Goal: Task Accomplishment & Management: Manage account settings

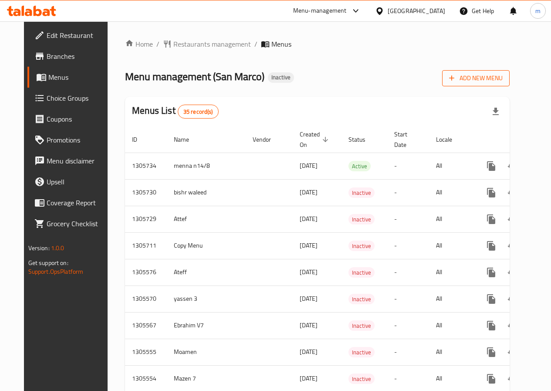
click at [483, 80] on span "Add New Menu" at bounding box center [476, 78] width 54 height 11
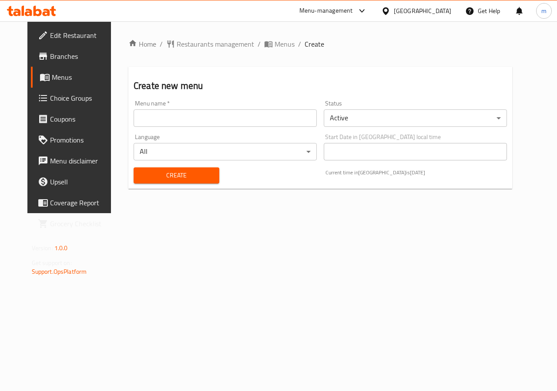
click at [211, 121] on input "text" at bounding box center [225, 117] width 183 height 17
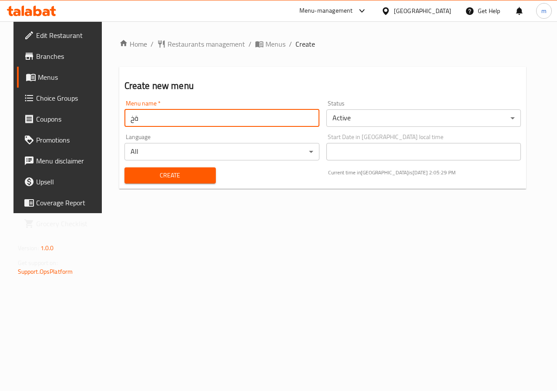
type input "ة"
type input "S"
type input "Moamen"
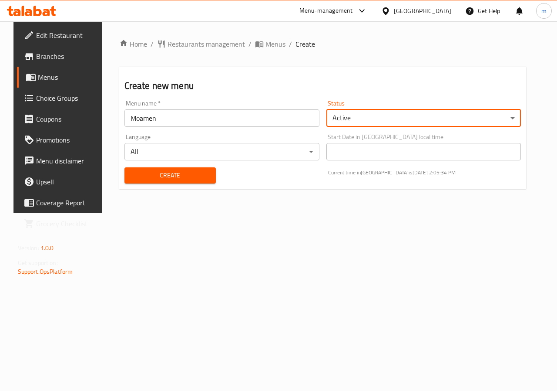
click at [192, 178] on span "Create" at bounding box center [169, 175] width 77 height 11
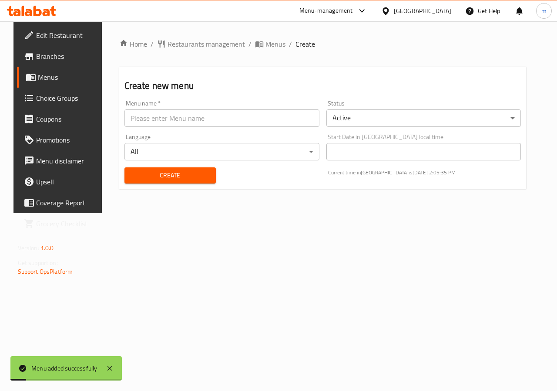
click at [38, 72] on span "Menus" at bounding box center [69, 77] width 62 height 10
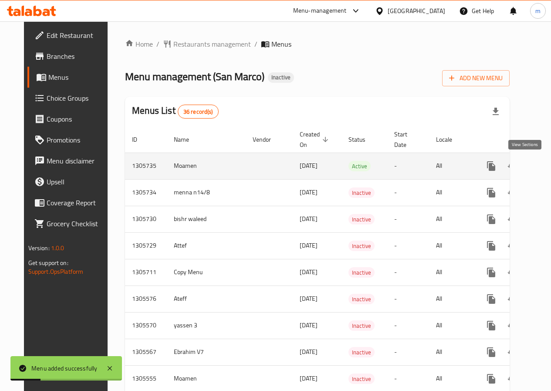
click at [549, 165] on icon "enhanced table" at bounding box center [554, 166] width 10 height 10
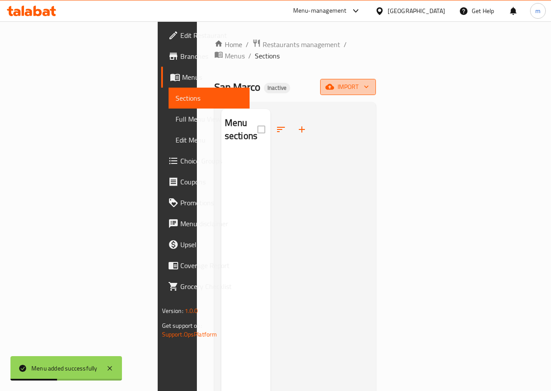
click at [369, 81] on span "import" at bounding box center [348, 86] width 42 height 11
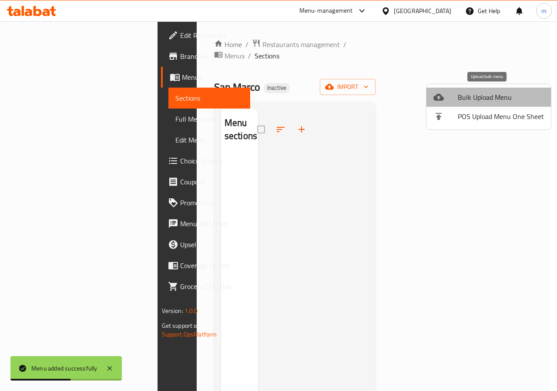
click at [489, 100] on span "Bulk Upload Menu" at bounding box center [501, 97] width 86 height 10
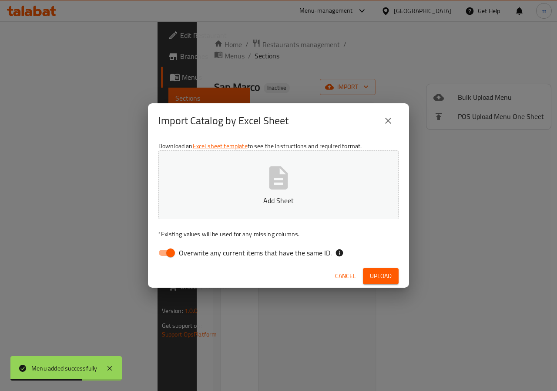
click at [172, 252] on input "Overwrite any current items that have the same ID." at bounding box center [171, 252] width 50 height 17
checkbox input "false"
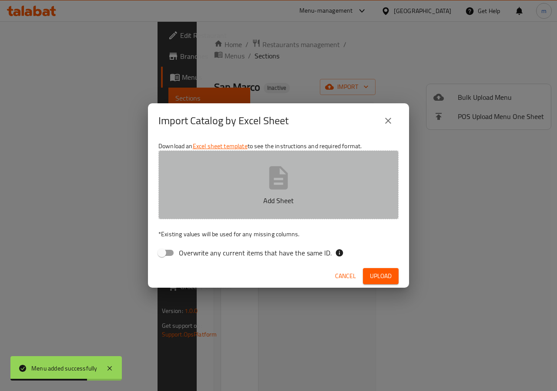
click at [292, 176] on icon "button" at bounding box center [279, 178] width 28 height 28
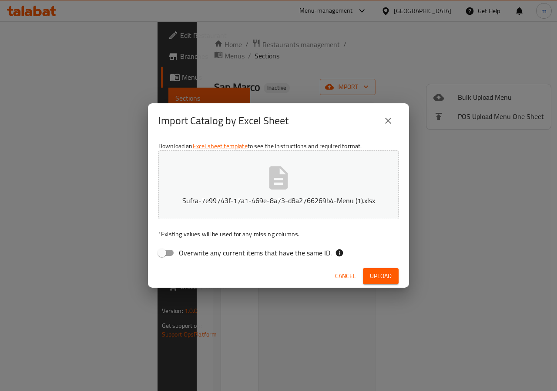
click at [376, 276] on span "Upload" at bounding box center [381, 275] width 22 height 11
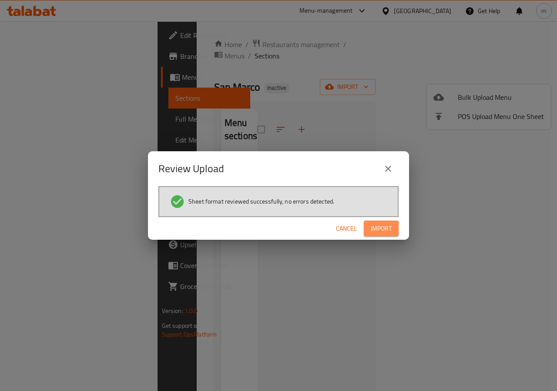
click at [384, 229] on span "Import" at bounding box center [381, 228] width 21 height 11
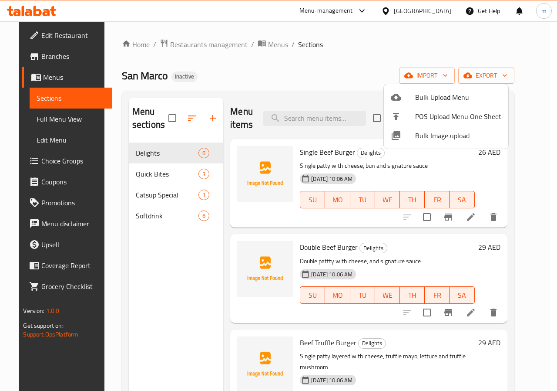
click at [539, 92] on div at bounding box center [278, 195] width 557 height 391
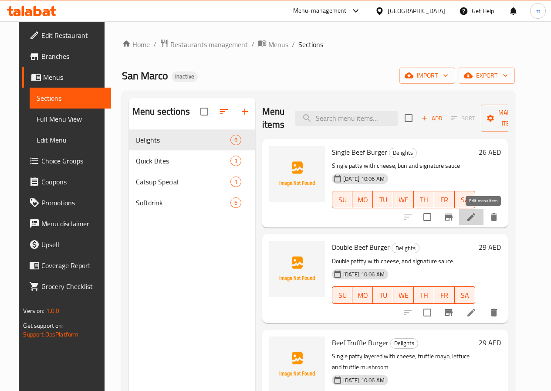
click at [476, 213] on icon at bounding box center [471, 217] width 10 height 10
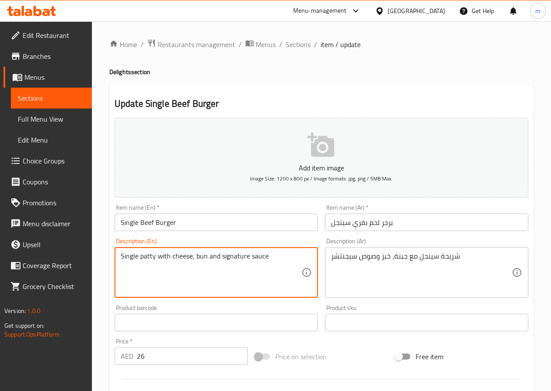
click at [145, 259] on textarea "Single patty with cheese, bun and signature sauce" at bounding box center [211, 272] width 181 height 41
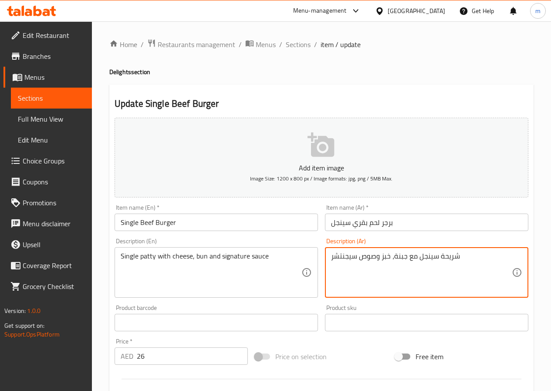
drag, startPoint x: 439, startPoint y: 256, endPoint x: 462, endPoint y: 259, distance: 23.3
type textarea "قطعة سينجل مع جبنة، خبز وصوص سيجنتشر"
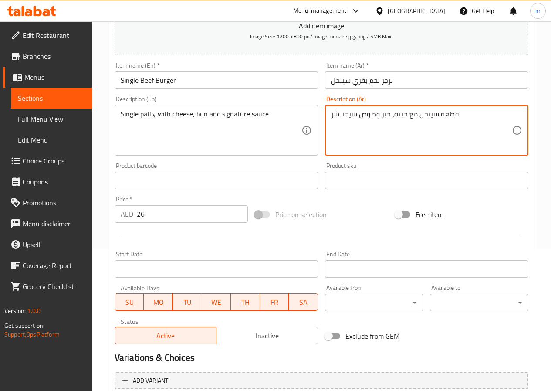
scroll to position [225, 0]
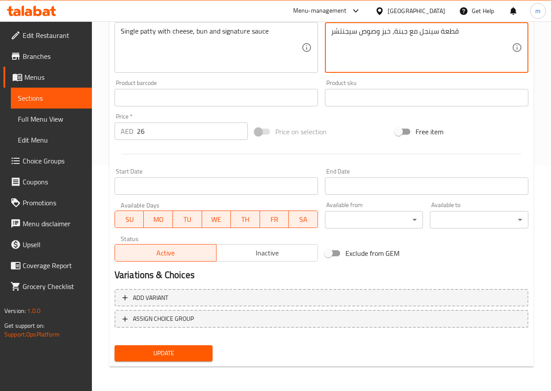
click at [168, 350] on span "Update" at bounding box center [163, 352] width 84 height 11
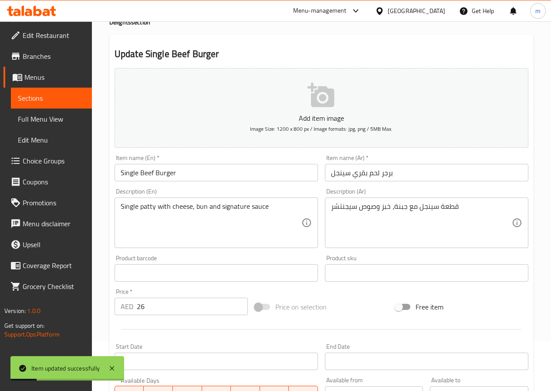
scroll to position [0, 0]
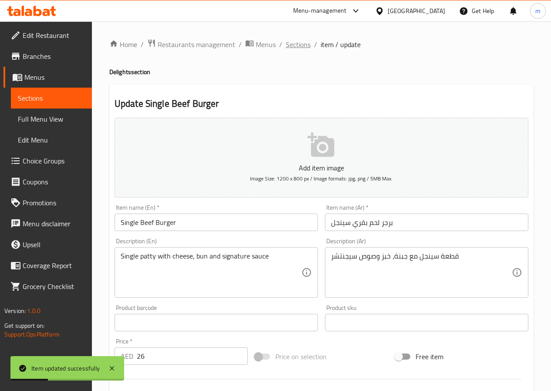
click at [302, 42] on span "Sections" at bounding box center [298, 44] width 25 height 10
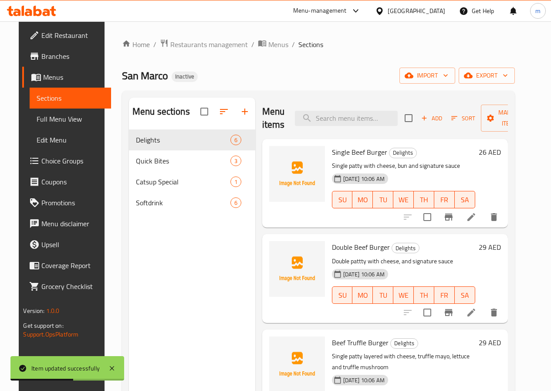
scroll to position [44, 0]
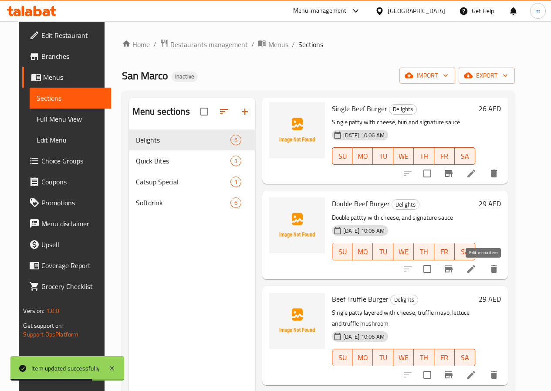
click at [476, 266] on icon at bounding box center [471, 268] width 10 height 10
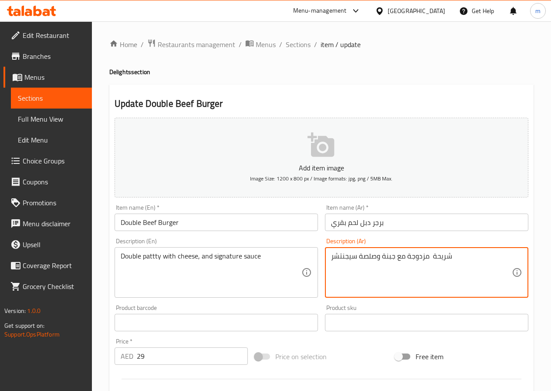
click at [431, 255] on textarea "شريحة مزدوجة مع جبنة وصلصة سيجنتشر" at bounding box center [421, 272] width 181 height 41
click at [432, 256] on textarea "شريحة مزدوجة مع جبنة وصلصة سيجنتشر" at bounding box center [421, 272] width 181 height 41
drag, startPoint x: 432, startPoint y: 256, endPoint x: 453, endPoint y: 257, distance: 21.4
click at [453, 257] on textarea "شريحة مزدوجة مع جبنة وصلصة سيجنتشر" at bounding box center [421, 272] width 181 height 41
click at [437, 254] on textarea "قطعة مزدوجة مع جبنة وصلصة سيجنتشر" at bounding box center [421, 272] width 181 height 41
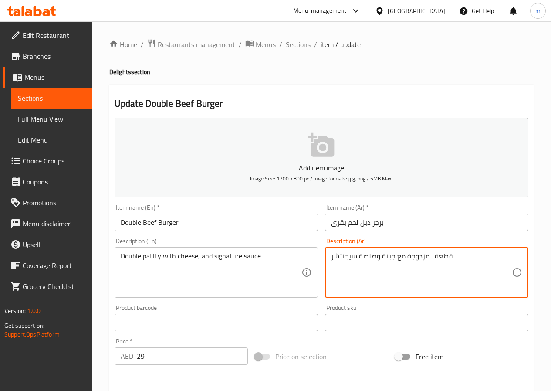
click at [437, 254] on textarea "قطعة مزدوجة مع جبنة وصلصة سيجنتشر" at bounding box center [421, 272] width 181 height 41
drag, startPoint x: 407, startPoint y: 256, endPoint x: 429, endPoint y: 263, distance: 22.9
click at [429, 263] on textarea "شريحتين مزدوجة مع جبنة وصلصة سيجنتشر" at bounding box center [421, 272] width 181 height 41
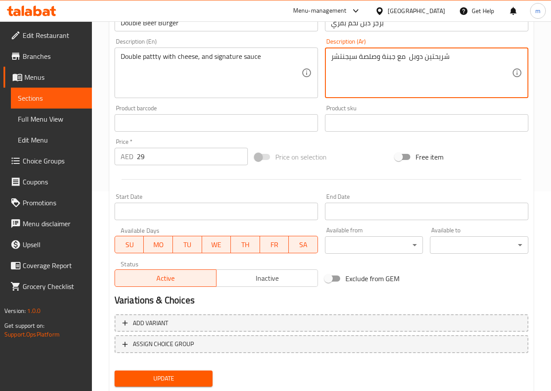
scroll to position [225, 0]
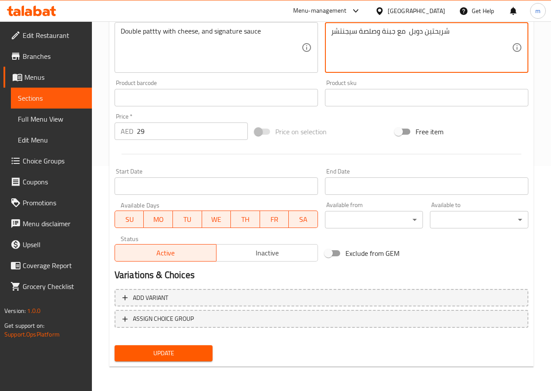
type textarea "شريحتين دوبل مع جبنة وصلصة سيجنتشر"
click at [174, 358] on span "Update" at bounding box center [163, 352] width 84 height 11
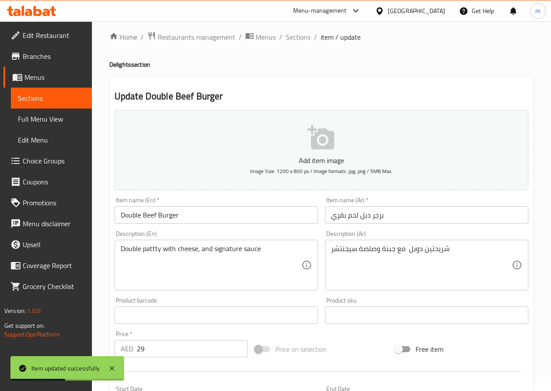
scroll to position [7, 0]
click at [300, 35] on span "Sections" at bounding box center [298, 37] width 25 height 10
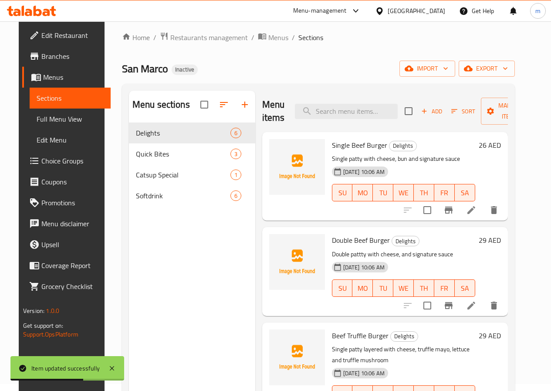
click at [483, 216] on li at bounding box center [471, 210] width 24 height 16
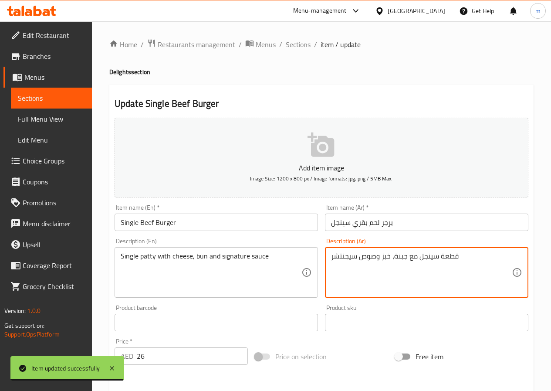
drag, startPoint x: 438, startPoint y: 258, endPoint x: 459, endPoint y: 263, distance: 21.5
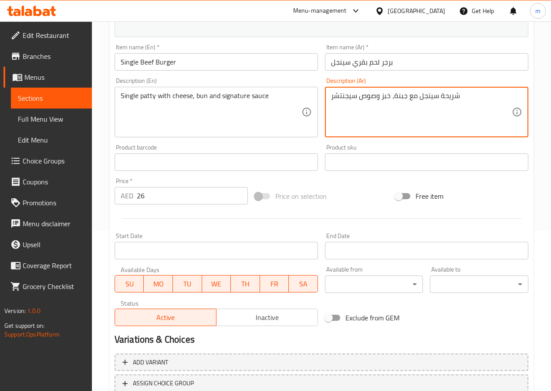
scroll to position [218, 0]
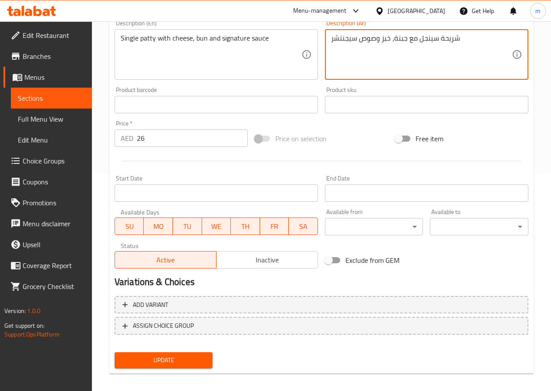
type textarea "شريحة سينجل مع جبنة، خبز وصوص سيجنتشر"
click at [195, 361] on span "Update" at bounding box center [163, 359] width 84 height 11
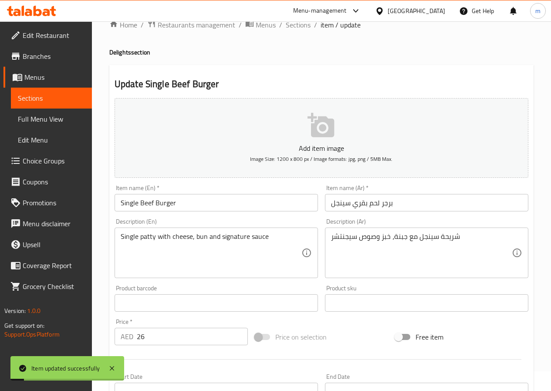
scroll to position [0, 0]
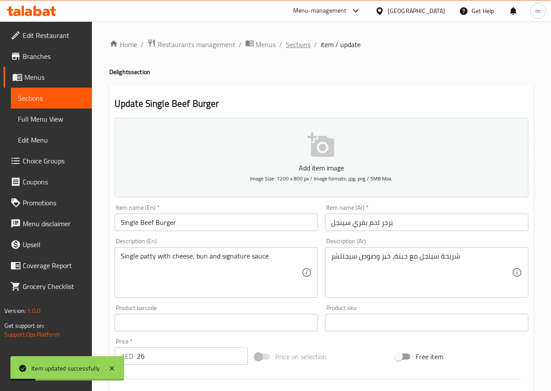
click at [303, 45] on span "Sections" at bounding box center [298, 44] width 25 height 10
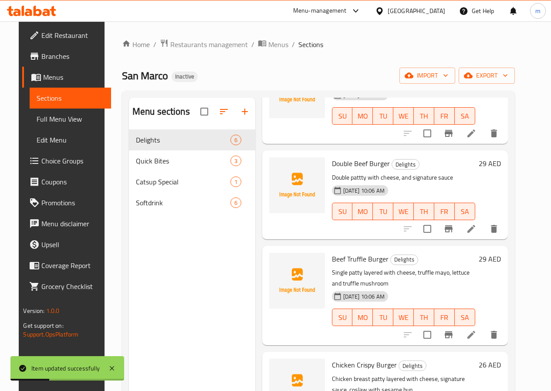
scroll to position [87, 0]
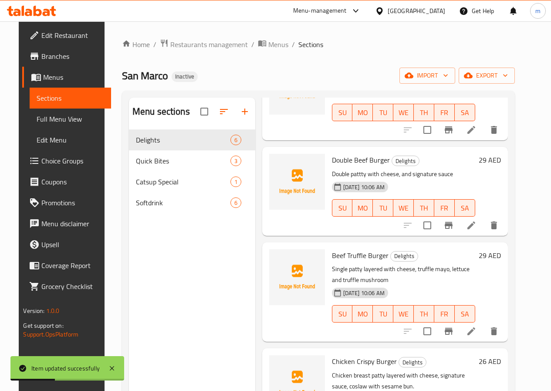
click at [476, 333] on icon at bounding box center [471, 331] width 10 height 10
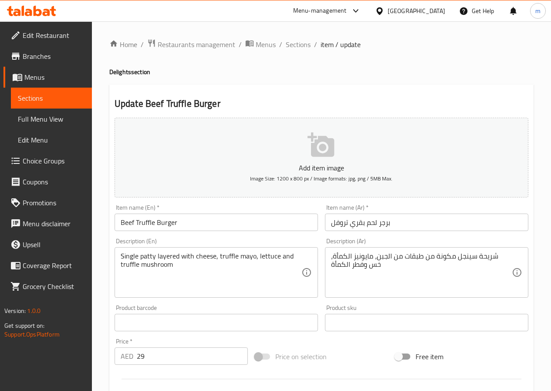
click at [212, 239] on div "Description (En) Single patty layered with cheese, truffle mayo, lettuce and tr…" at bounding box center [216, 268] width 203 height 60
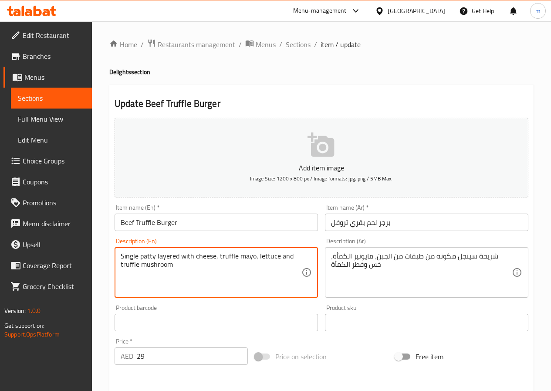
click at [246, 253] on textarea "Single patty layered with cheese, truffle mayo, lettuce and truffle mushroom" at bounding box center [211, 272] width 181 height 41
paste textarea "Mayonnaise"
type textarea "Single patty layered with cheese, truffle Mayonnaise , lettuce and truffle mush…"
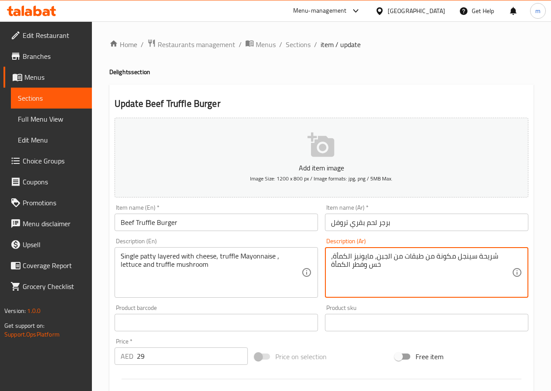
drag, startPoint x: 346, startPoint y: 255, endPoint x: 362, endPoint y: 258, distance: 15.9
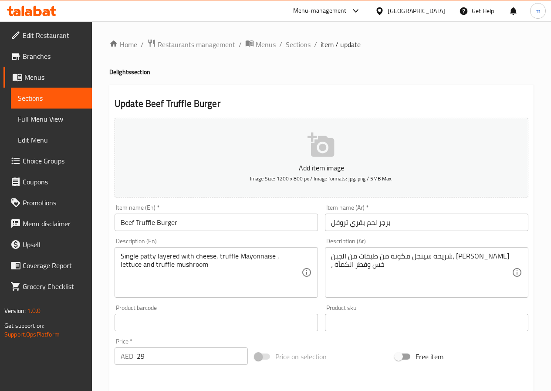
drag, startPoint x: 328, startPoint y: 264, endPoint x: 336, endPoint y: 265, distance: 7.8
click at [336, 265] on div "شريحة سينجل مكونة من طبقات من الجبن، مايونيز تروفل ، خس وفطر الكمأة Description…" at bounding box center [426, 272] width 203 height 51
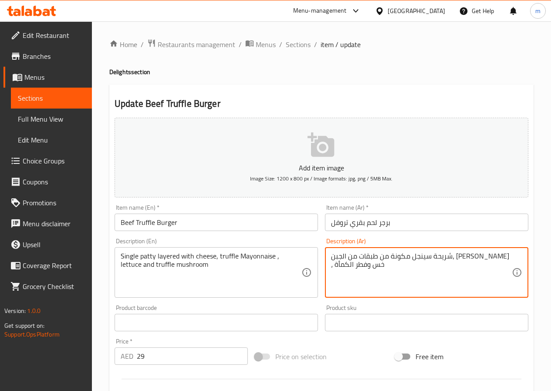
drag, startPoint x: 333, startPoint y: 264, endPoint x: 346, endPoint y: 266, distance: 13.7
click at [346, 266] on textarea "شريحة سينجل مكونة من طبقات من الجبن، مايونيز تروفل ، خس وفطر الكمأة" at bounding box center [421, 272] width 181 height 41
type textarea "شريحة سينجل مكونة من طبقات من الجبن، مايونيز تروفل ، خس وفطر تروفل"
click at [428, 236] on div "Description (Ar) شريحة سينجل مكونة من طبقات من الجبن، مايونيز تروفل ، خس وفطر ت…" at bounding box center [426, 267] width 210 height 67
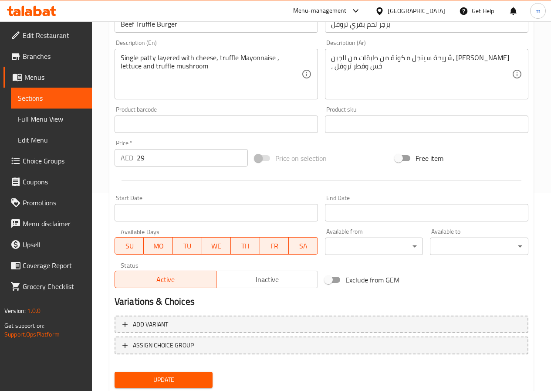
scroll to position [225, 0]
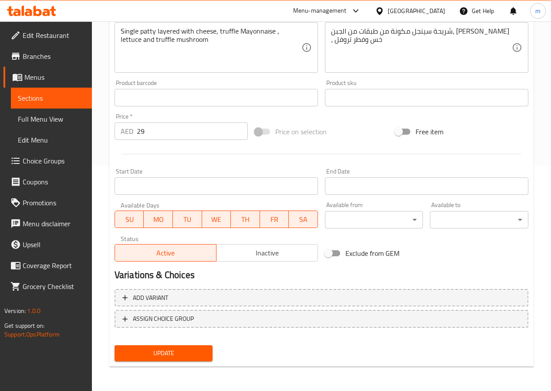
click at [166, 357] on span "Update" at bounding box center [163, 352] width 84 height 11
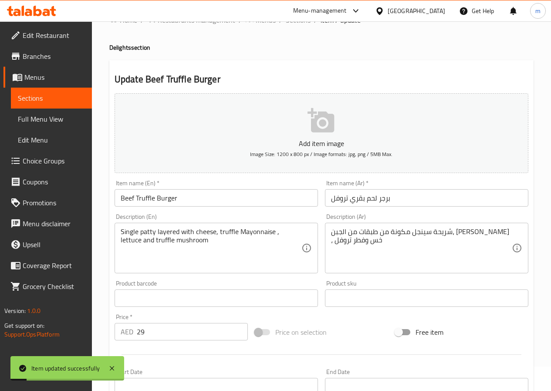
scroll to position [0, 0]
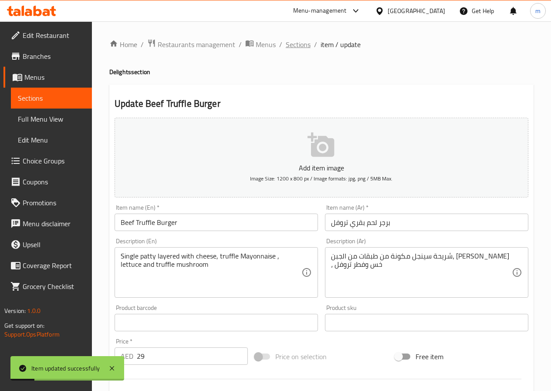
click at [296, 47] on span "Sections" at bounding box center [298, 44] width 25 height 10
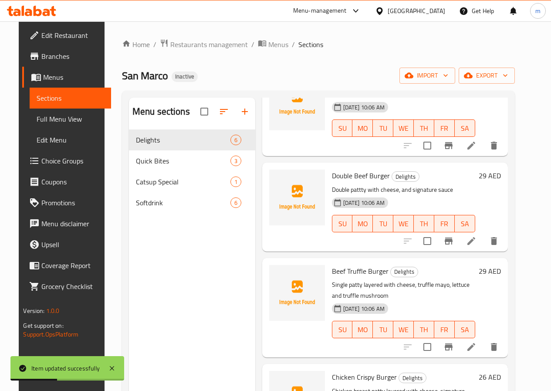
scroll to position [87, 0]
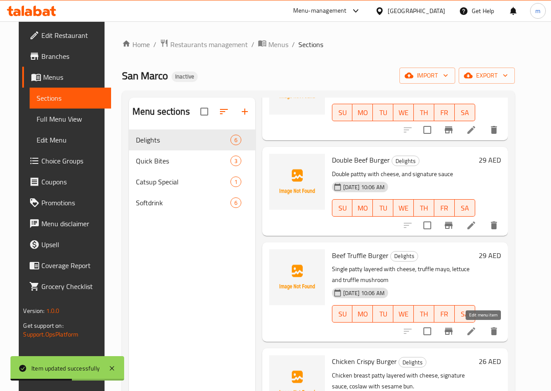
click at [476, 333] on icon at bounding box center [471, 331] width 10 height 10
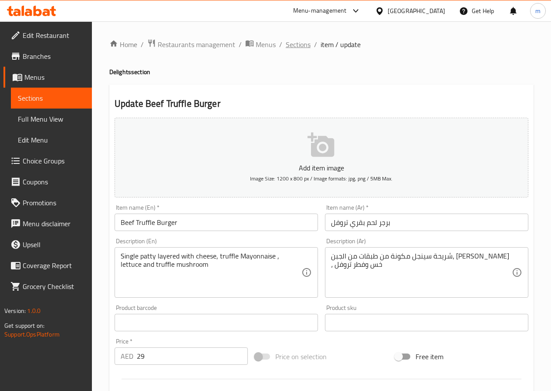
click at [300, 42] on span "Sections" at bounding box center [298, 44] width 25 height 10
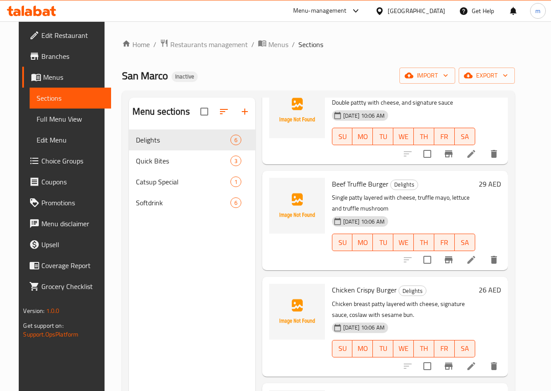
scroll to position [174, 0]
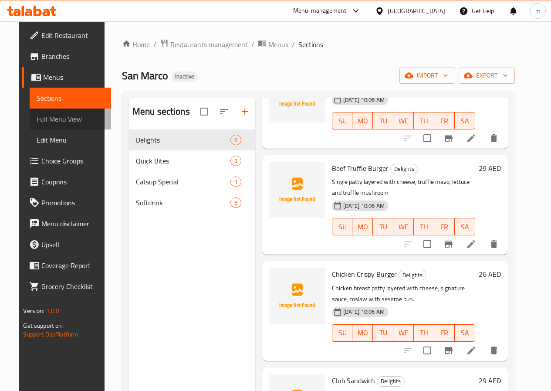
click at [41, 119] on span "Full Menu View" at bounding box center [70, 119] width 67 height 10
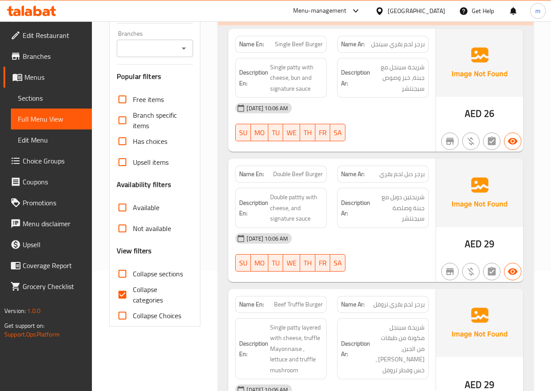
scroll to position [131, 0]
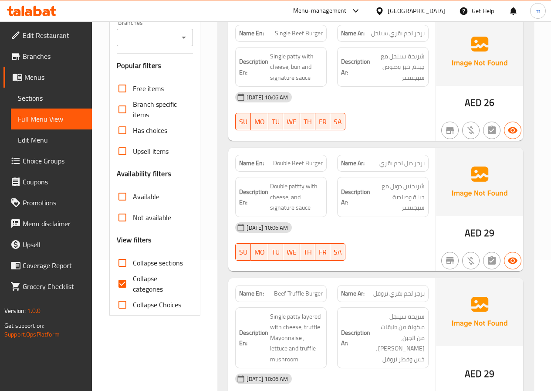
click at [149, 283] on span "Collapse categories" at bounding box center [160, 283] width 54 height 21
click at [133, 283] on input "Collapse categories" at bounding box center [122, 283] width 21 height 21
checkbox input "false"
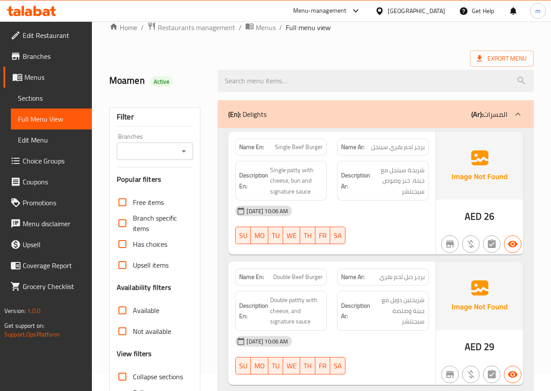
scroll to position [0, 0]
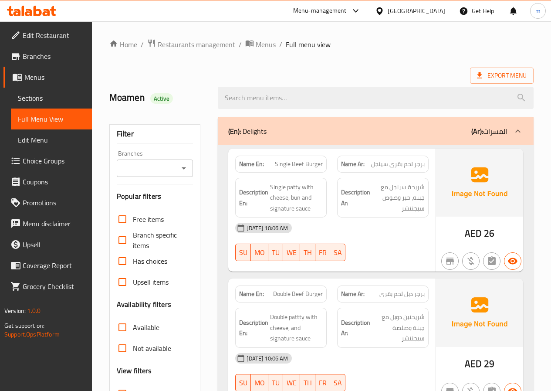
click at [390, 260] on div at bounding box center [383, 261] width 102 height 10
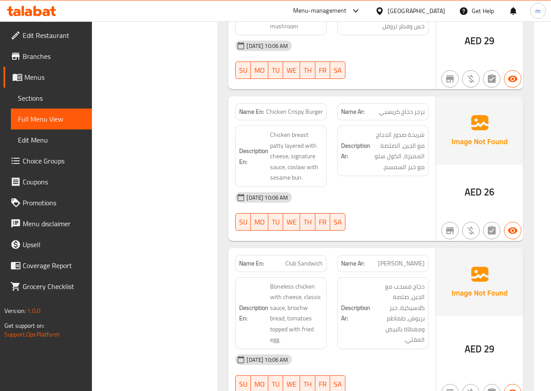
scroll to position [479, 0]
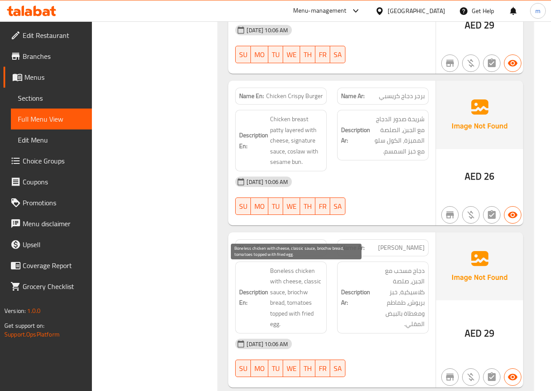
click at [300, 294] on span "Boneless chicken with cheese, classic sauce, briochw bread, tomatoes topped wit…" at bounding box center [296, 297] width 53 height 64
copy span "briochw"
click at [321, 304] on span "Boneless chicken with cheese, classic sauce, briochw bread, tomatoes topped wit…" at bounding box center [296, 297] width 53 height 64
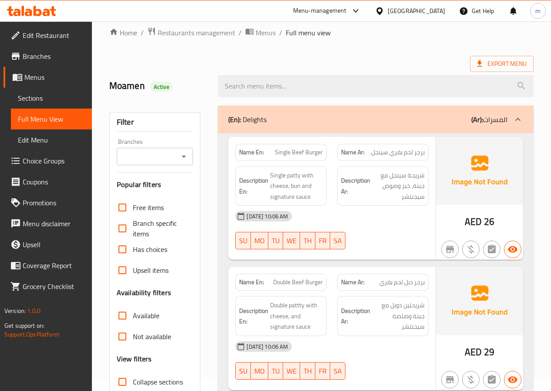
scroll to position [0, 0]
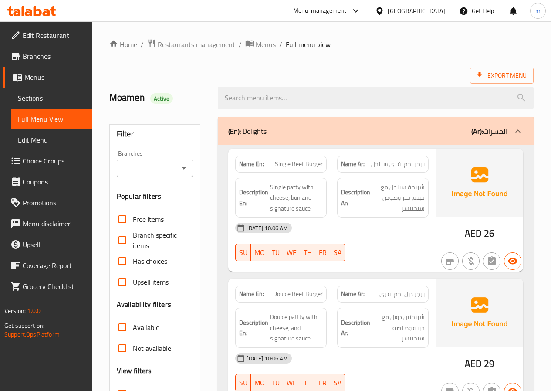
click at [41, 103] on span "Sections" at bounding box center [51, 98] width 67 height 10
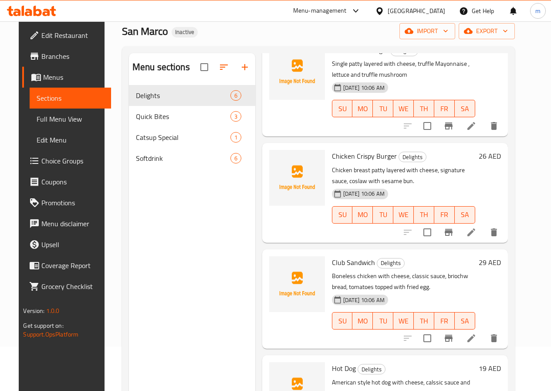
scroll to position [122, 0]
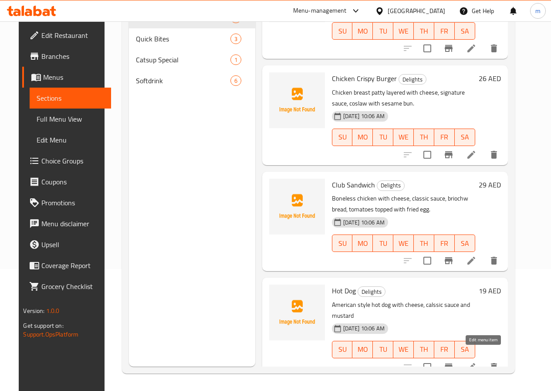
click at [476, 361] on icon at bounding box center [471, 366] width 10 height 10
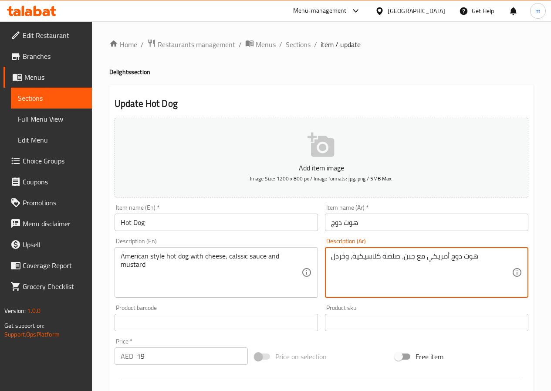
drag, startPoint x: 427, startPoint y: 259, endPoint x: 448, endPoint y: 263, distance: 22.1
type textarea "هوت دوج علي الطريقة الامريكية مع جبن، صلصة كلاسيكية، وخردل"
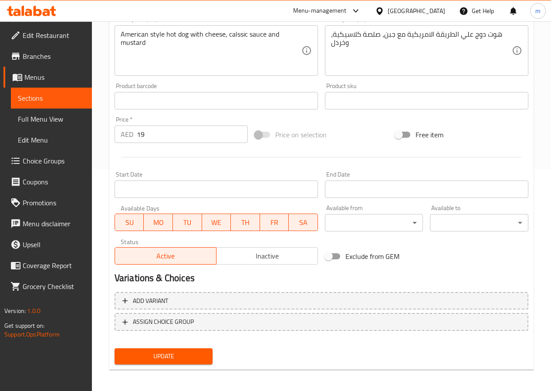
scroll to position [225, 0]
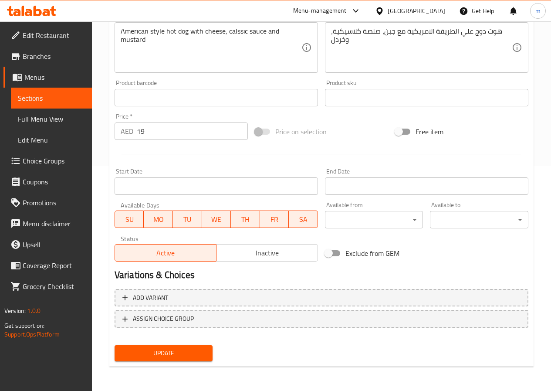
click at [177, 354] on span "Update" at bounding box center [163, 352] width 84 height 11
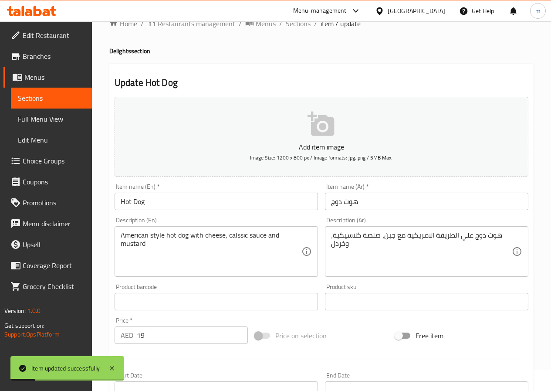
scroll to position [0, 0]
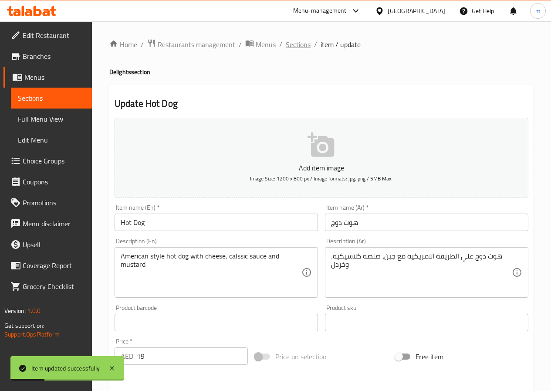
click at [304, 47] on span "Sections" at bounding box center [298, 44] width 25 height 10
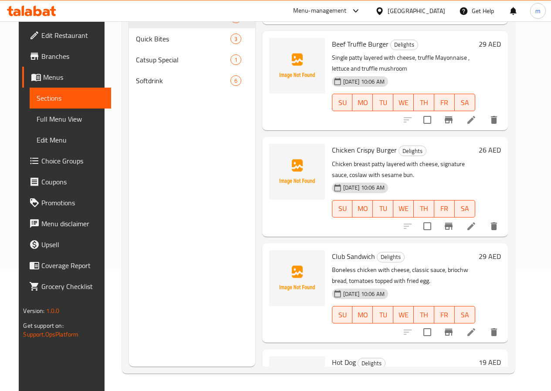
scroll to position [161, 0]
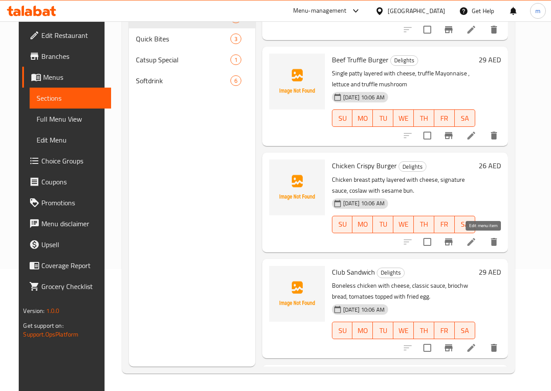
click at [476, 246] on icon at bounding box center [471, 241] width 10 height 10
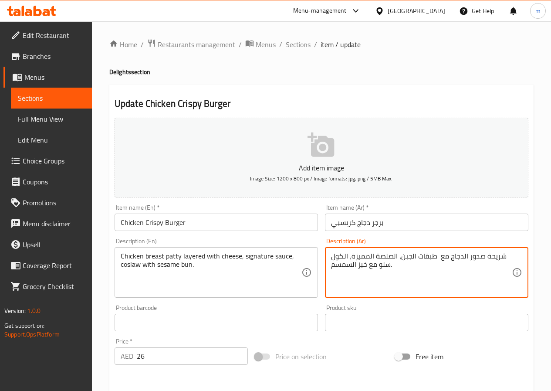
type textarea "شريحة صدور الدجاج مع طبقات الجبن، الصلصة المميزة، الكول سلو مع خبز السمسم."
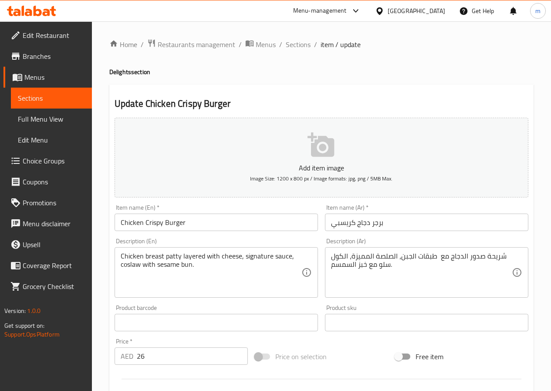
click at [293, 303] on div "Product barcode Product barcode" at bounding box center [216, 318] width 210 height 34
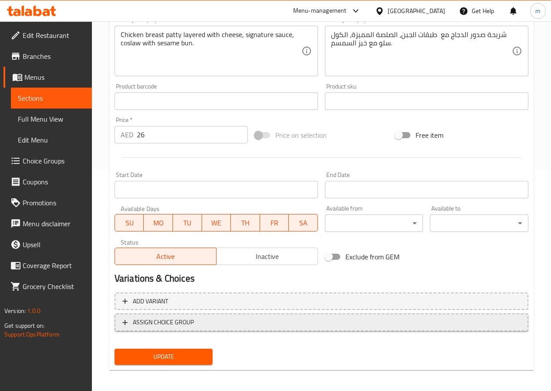
scroll to position [225, 0]
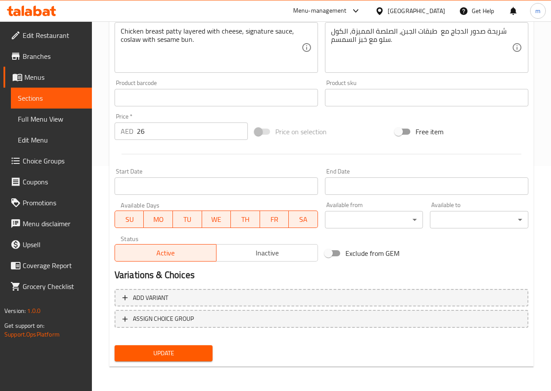
click at [193, 352] on span "Update" at bounding box center [163, 352] width 84 height 11
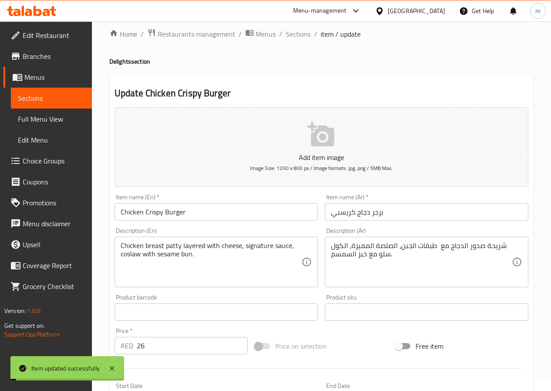
scroll to position [0, 0]
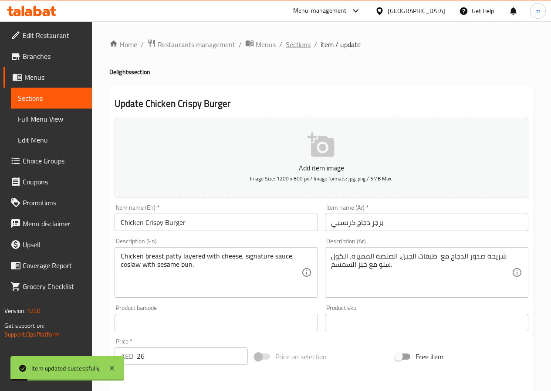
click at [294, 47] on span "Sections" at bounding box center [298, 44] width 25 height 10
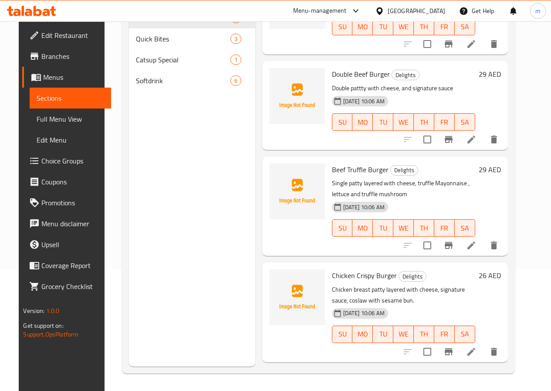
scroll to position [30, 0]
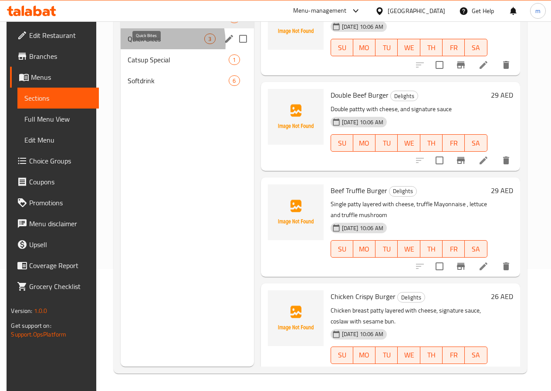
click at [139, 44] on span "Quick Bites" at bounding box center [166, 39] width 77 height 10
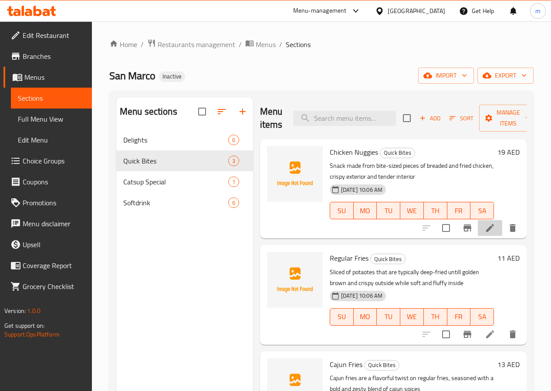
click at [489, 228] on icon at bounding box center [490, 228] width 8 height 8
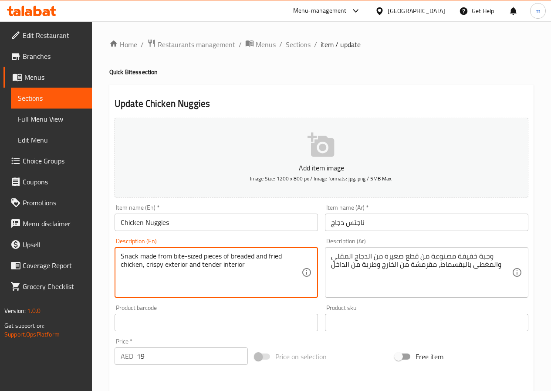
click at [226, 266] on textarea "Snack made from bite-sized pieces of breaded and fried chicken, crispy exterior…" at bounding box center [211, 272] width 181 height 41
click at [205, 264] on textarea "Snack made from bite-sized pieces of breaded and fried chicken, crispy einterio…" at bounding box center [211, 272] width 181 height 41
click at [231, 267] on textarea "Snack made from bite-sized pieces of breaded and fried chicken, crispy einterio…" at bounding box center [211, 272] width 181 height 41
drag, startPoint x: 243, startPoint y: 266, endPoint x: 165, endPoint y: 267, distance: 78.8
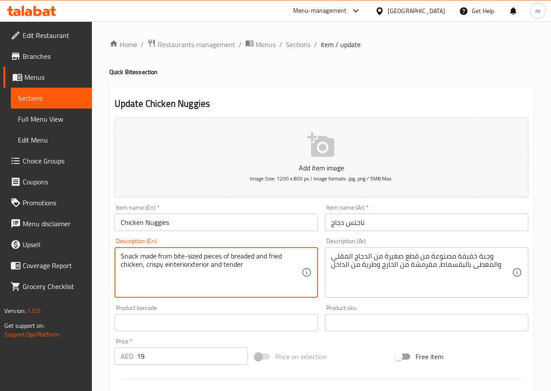
click at [165, 267] on textarea "Snack made from bite-sized pieces of breaded and fried chicken, crispy einterio…" at bounding box center [211, 272] width 181 height 41
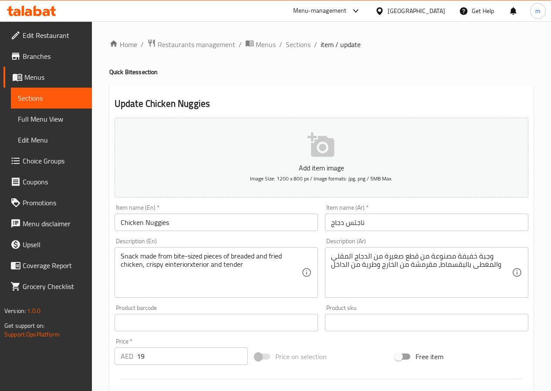
click at [224, 280] on textarea "Snack made from bite-sized pieces of breaded and fried chicken, crispy einterio…" at bounding box center [211, 272] width 181 height 41
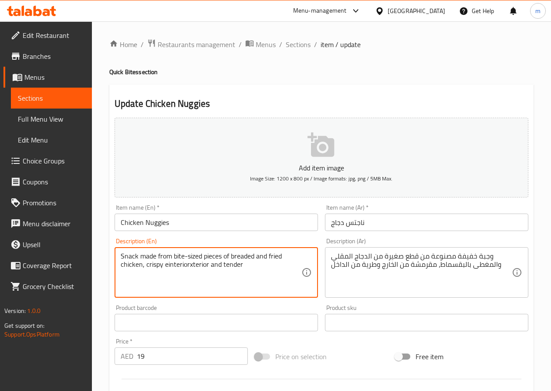
click at [177, 268] on textarea "Snack made from bite-sized pieces of breaded and fried chicken, crispy einterio…" at bounding box center [211, 272] width 181 height 41
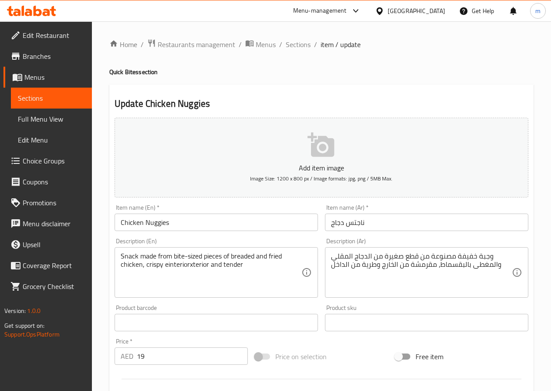
click at [220, 278] on textarea "Snack made from bite-sized pieces of breaded and fried chicken, crispy einterio…" at bounding box center [211, 272] width 181 height 41
click at [189, 267] on textarea "Snack made from bite-sized pieces of breaded and fried chicken, crispy einterio…" at bounding box center [211, 272] width 181 height 41
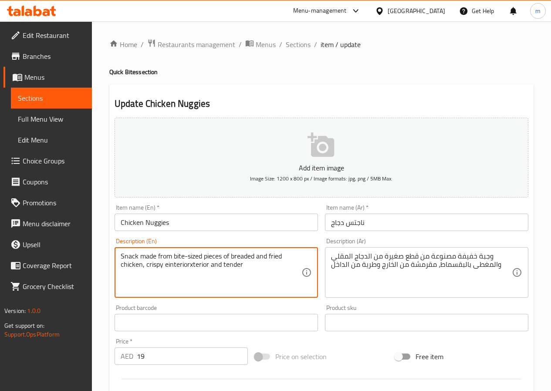
click at [176, 261] on textarea "Snack made from bite-sized pieces of breaded and fried chicken, crispy einterio…" at bounding box center [211, 272] width 181 height 41
paste textarea "xterior and tender interio"
type textarea "Snack made from bite-sized pieces of breaded and fried chicken, crispy exterior…"
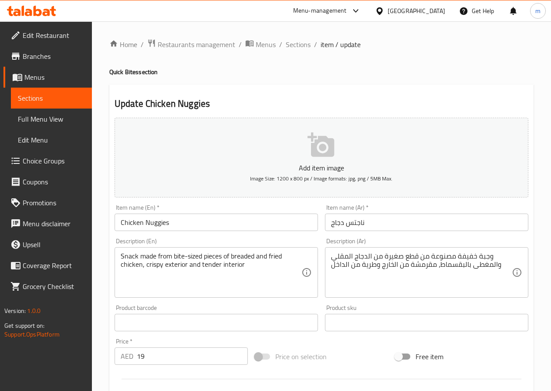
click at [225, 268] on textarea "Snack made from bite-sized pieces of breaded and fried chicken, crispy exterior…" at bounding box center [211, 272] width 181 height 41
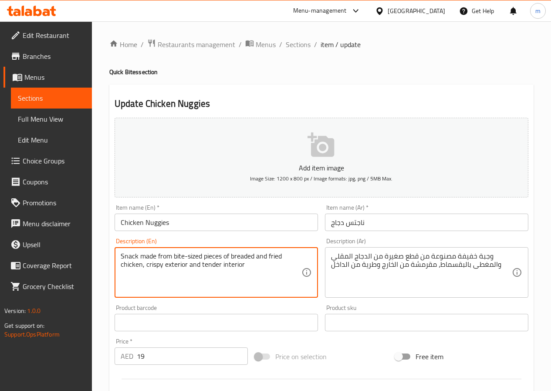
click at [225, 268] on textarea "Snack made from bite-sized pieces of breaded and fried chicken, crispy exterior…" at bounding box center [211, 272] width 181 height 41
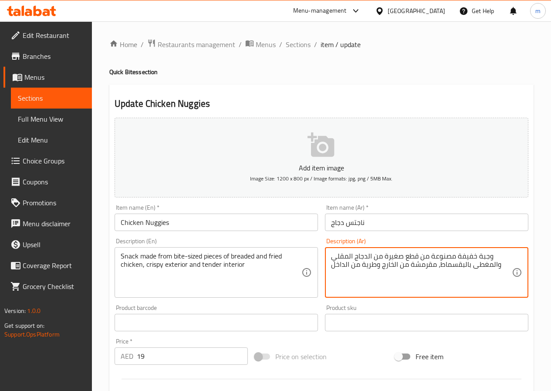
click at [378, 264] on textarea "وجبة خفيفة مصنوعة من قطع صغيرة من الدجاج المقلي والمغطى بالبقسماط، مقرمشة من ال…" at bounding box center [421, 272] width 181 height 41
paste textarea
type textarea "وجبة خفيفة مصنوعة من قطع صغيرة من الدجاج المقلي والمغطى بالبقسماط، مقرمشة من ال…"
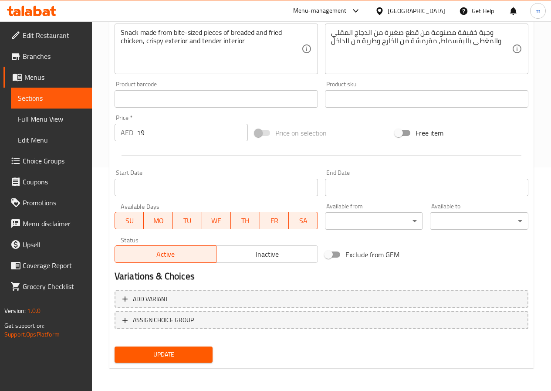
scroll to position [225, 0]
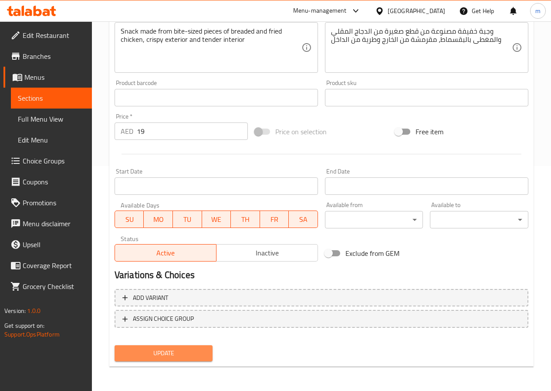
click at [181, 355] on span "Update" at bounding box center [163, 352] width 84 height 11
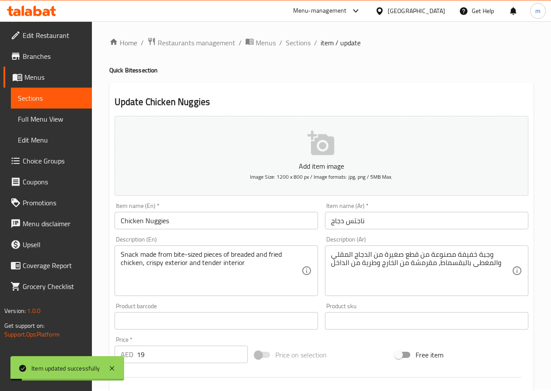
scroll to position [0, 0]
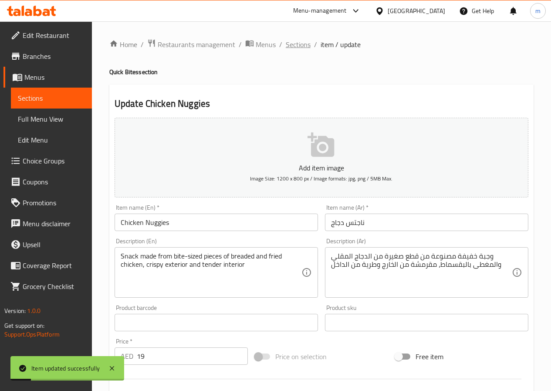
click at [306, 42] on span "Sections" at bounding box center [298, 44] width 25 height 10
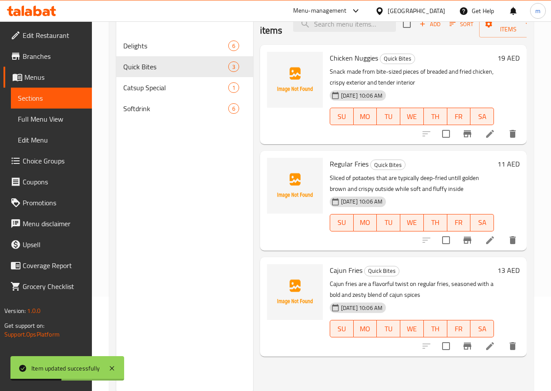
scroll to position [78, 0]
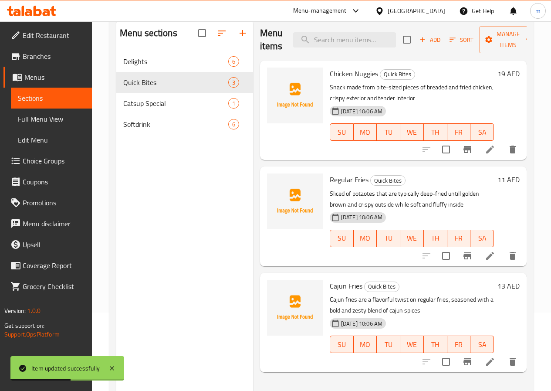
click at [488, 253] on icon at bounding box center [490, 255] width 10 height 10
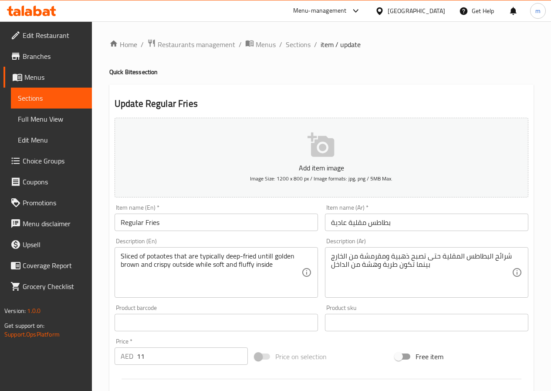
scroll to position [44, 0]
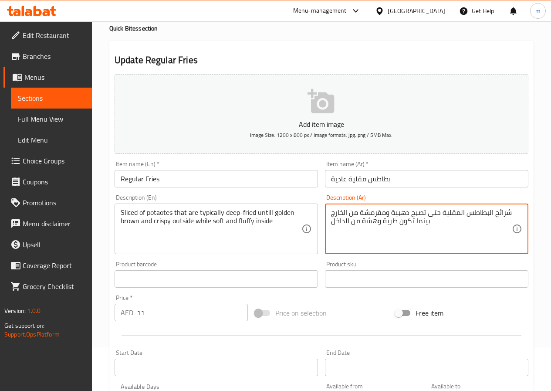
click at [371, 222] on textarea "شرائح البطاطس المقلية حتى تصبح ذهبية ومقرمشة من الخارج بينما تكون طرية وهشة من …" at bounding box center [421, 228] width 181 height 41
click at [383, 224] on textarea "شرائح البطاطس المقلية حتى تصبح ذهبية ومقرمشة من الخارج بينما تكون طرية وهشة من …" at bounding box center [421, 228] width 181 height 41
click at [387, 224] on textarea "شرائح البطاطس المقلية حتى تصبح ذهبية ومقرمشة من الخارج بينما تكون طرية وهشة من …" at bounding box center [421, 228] width 181 height 41
click at [364, 224] on textarea "شرائح البطاطس المقلية حتى تصبح ذهبية ومقرمشة من الخارج بينما تكون طرية وهشة من …" at bounding box center [421, 228] width 181 height 41
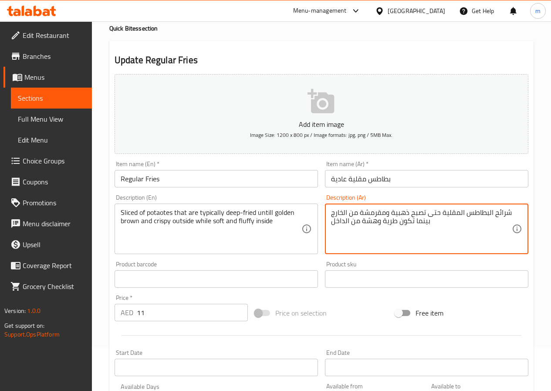
click at [364, 224] on textarea "شرائح البطاطس المقلية حتى تصبح ذهبية ومقرمشة من الخارج بينما تكون طرية وهشة من …" at bounding box center [421, 228] width 181 height 41
type textarea "شرائح البطاطس المقلية حتى تصبح ذهبية ومقرمشة من الخارج بينما تكون طرية و فلافي …"
click at [296, 262] on div "Product barcode Product barcode" at bounding box center [216, 274] width 203 height 27
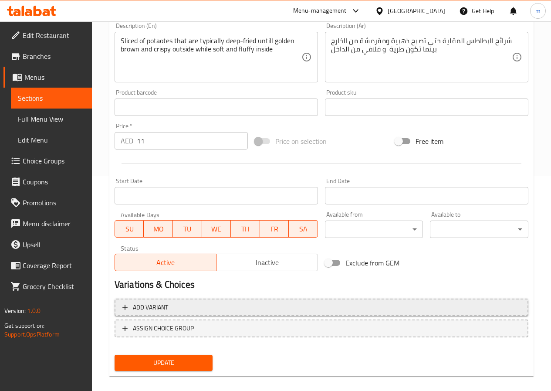
scroll to position [225, 0]
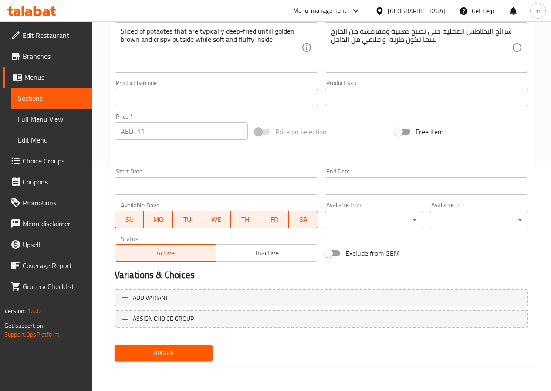
click at [179, 359] on button "Update" at bounding box center [164, 353] width 98 height 16
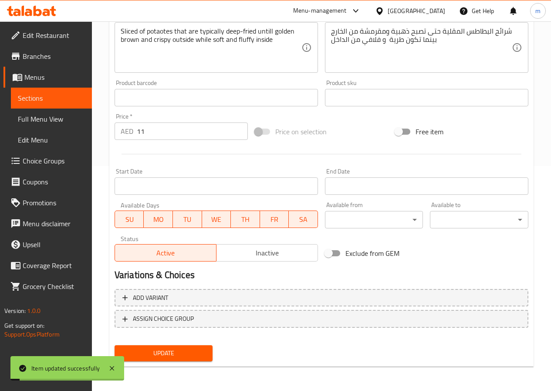
scroll to position [0, 0]
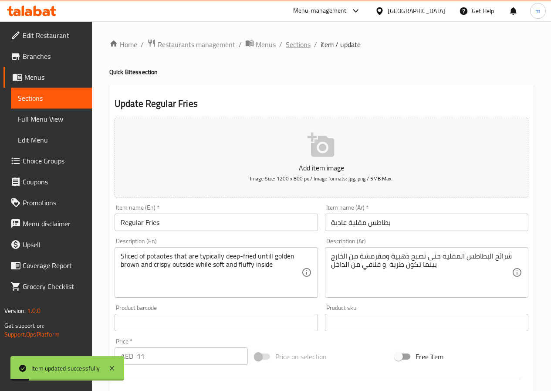
click at [303, 46] on span "Sections" at bounding box center [298, 44] width 25 height 10
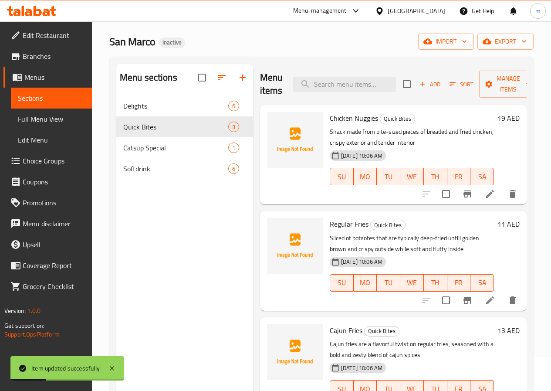
scroll to position [122, 0]
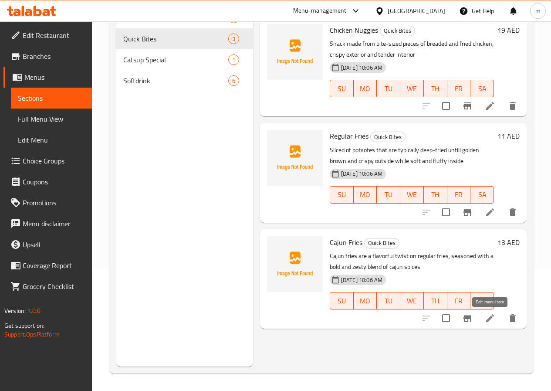
click at [489, 321] on icon at bounding box center [490, 318] width 10 height 10
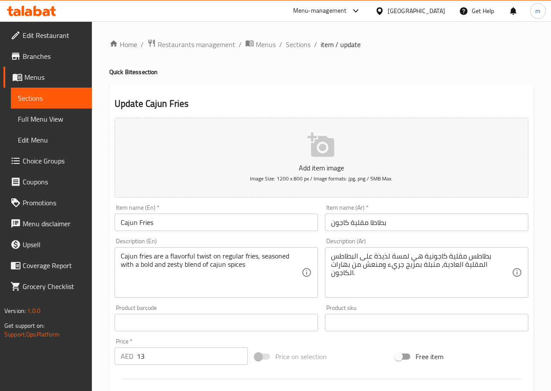
click at [212, 226] on input "Cajun Fries" at bounding box center [216, 221] width 203 height 17
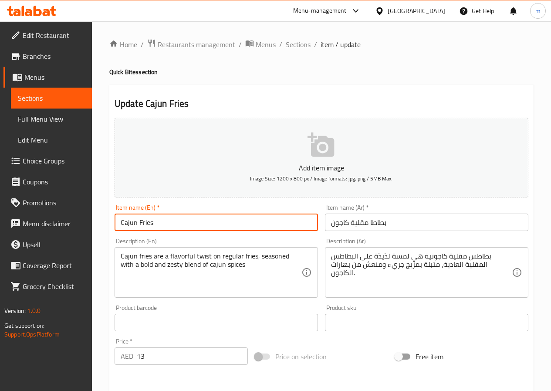
click at [212, 226] on input "Cajun Fries" at bounding box center [216, 221] width 203 height 17
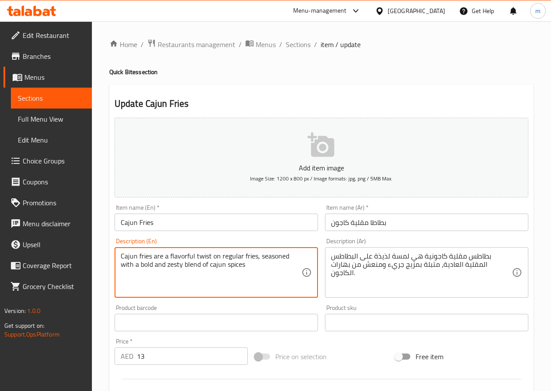
click at [153, 279] on textarea "Cajun fries are a flavorful twist on regular fries, seasoned with a bold and ze…" at bounding box center [211, 272] width 181 height 41
click at [227, 265] on textarea "Cajun fries are a flavorful twist on regular fries, seasoned with a bold and ze…" at bounding box center [211, 272] width 181 height 41
click at [242, 267] on textarea "Cajun fries are a flavorful twist on regular fries, seasoned with a bold and ze…" at bounding box center [211, 272] width 181 height 41
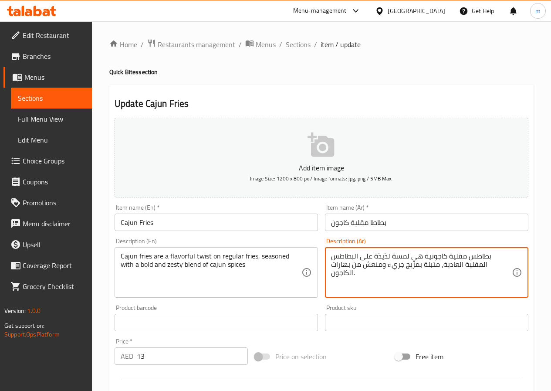
drag, startPoint x: 388, startPoint y: 266, endPoint x: 406, endPoint y: 268, distance: 18.0
click at [420, 263] on textarea "بطاطس مقلية كاجونية هي لمسة لذيذة على البطاطس المقلية العادية، متبلة بمزيج جريء…" at bounding box center [421, 272] width 181 height 41
click at [394, 285] on textarea "بطاطس مقلية كاجونية هي لمسة لذيذة على البطاطس المقلية العادية، متبلة بمزيج جريء…" at bounding box center [421, 272] width 181 height 41
click at [409, 265] on textarea "بطاطس مقلية كاجونية هي لمسة لذيذة على البطاطس المقلية العادية، متبلة بمزيج جريء…" at bounding box center [421, 272] width 181 height 41
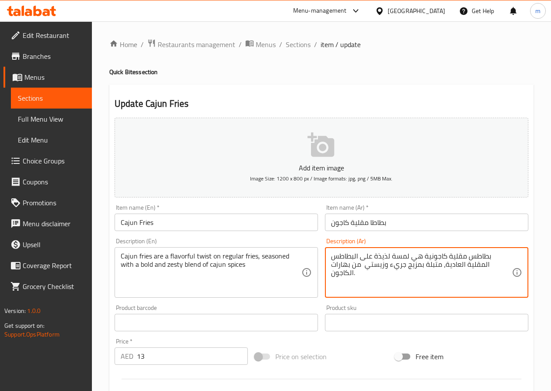
click at [412, 266] on textarea "بطاطس مقلية كاجونية هي لمسة لذيذة على البطاطس المقلية العادية، متبلة بمزيج جريء…" at bounding box center [421, 272] width 181 height 41
drag, startPoint x: 414, startPoint y: 266, endPoint x: 423, endPoint y: 267, distance: 9.7
click at [423, 267] on textarea "بطاطس مقلية كاجونية هي لمسة لذيذة على البطاطس المقلية العادية، متبلة بمزيج جريء…" at bounding box center [421, 272] width 181 height 41
click at [424, 267] on textarea "بطاطس مقلية كاجونية هي لمسة لذيذة على البطاطس المقلية العادية، متبلة بمزيج جريء…" at bounding box center [421, 272] width 181 height 41
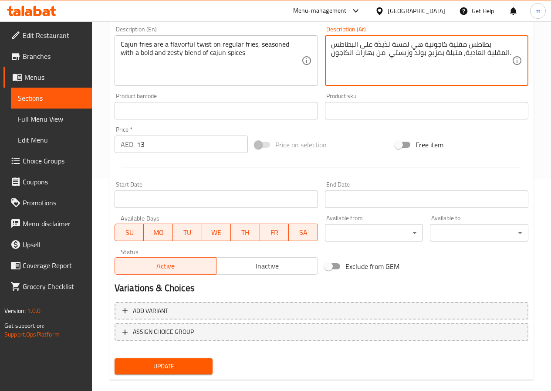
scroll to position [225, 0]
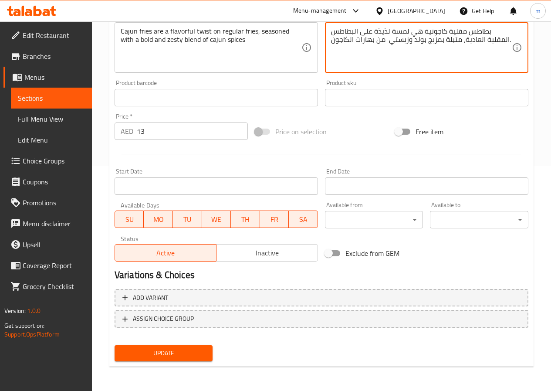
type textarea "بطاطس مقلية كاجونية هي لمسة لذيذة على البطاطس المقلية العادية، متبلة بمزيج بولد…"
click at [177, 355] on span "Update" at bounding box center [163, 352] width 84 height 11
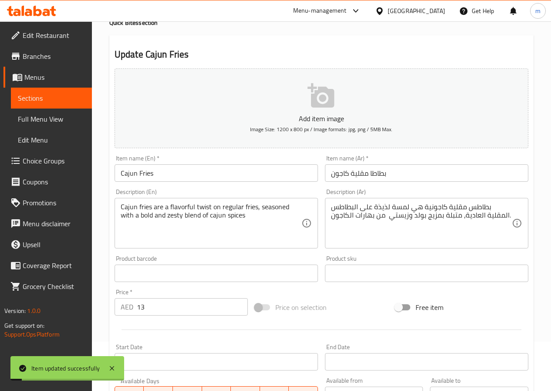
scroll to position [0, 0]
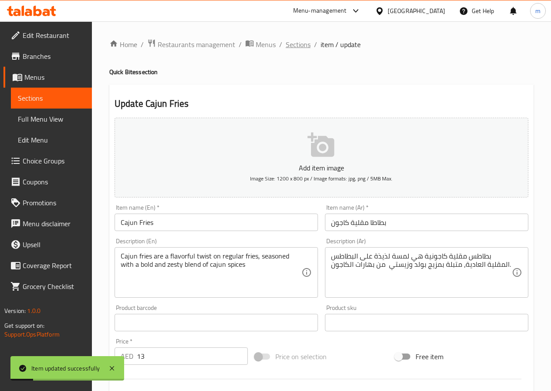
click at [301, 45] on span "Sections" at bounding box center [298, 44] width 25 height 10
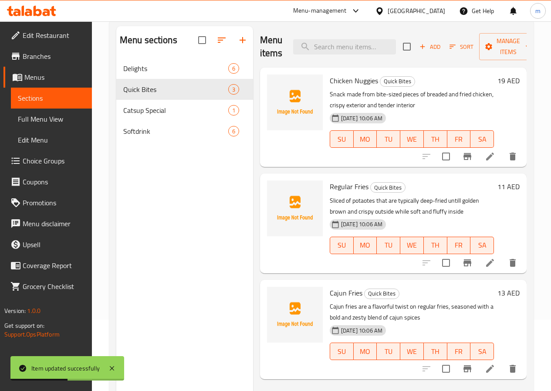
scroll to position [44, 0]
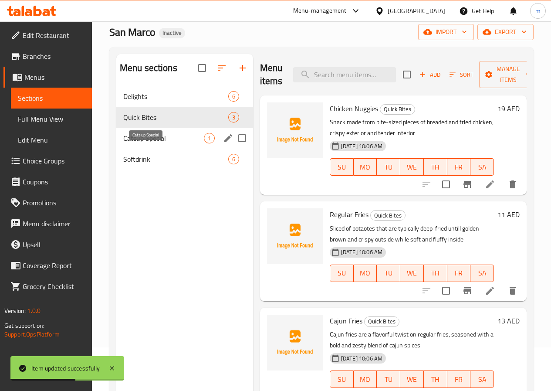
click at [150, 143] on span "Catsup Special" at bounding box center [163, 138] width 81 height 10
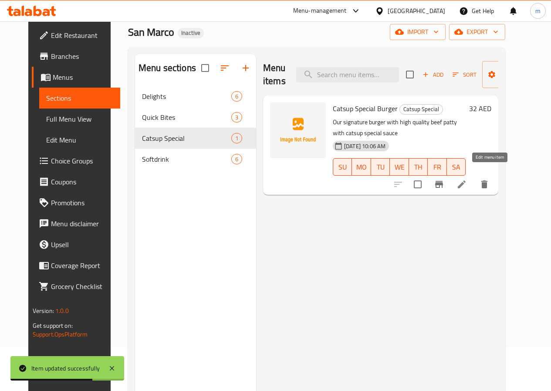
click at [467, 179] on icon at bounding box center [461, 184] width 10 height 10
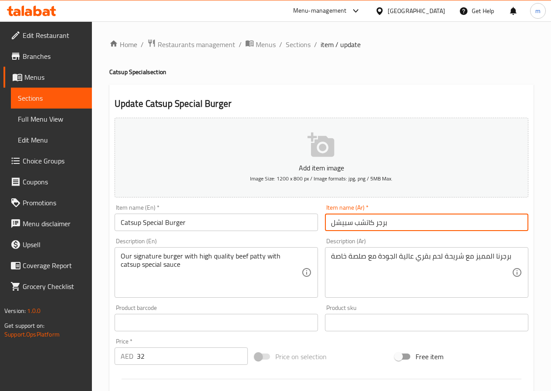
drag, startPoint x: 351, startPoint y: 226, endPoint x: 332, endPoint y: 225, distance: 19.2
click at [332, 225] on input "برجر كاتشب سبيشل" at bounding box center [426, 221] width 203 height 17
click at [401, 225] on input "برجر كاتشب سبيشل" at bounding box center [426, 221] width 203 height 17
click at [338, 226] on input "برجر كاتشب سبيشل" at bounding box center [426, 221] width 203 height 17
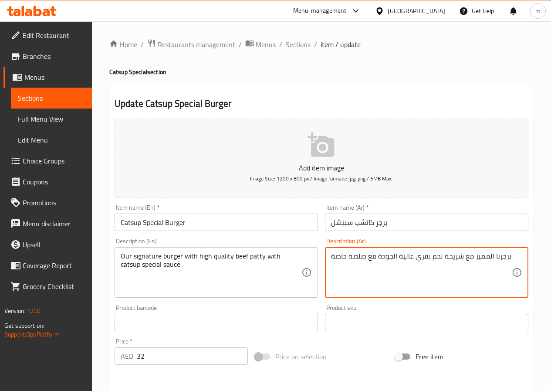
drag, startPoint x: 475, startPoint y: 258, endPoint x: 488, endPoint y: 261, distance: 13.8
click at [488, 261] on textarea "برجرنا المميز مع شريحة لحم بقري عالية الجودة مع صلصة خاصة" at bounding box center [421, 272] width 181 height 41
drag, startPoint x: 505, startPoint y: 257, endPoint x: 464, endPoint y: 262, distance: 40.7
click at [464, 262] on textarea "برجرنا السيجنتشر مع شريحة لحم بقري عالية الجودة مع صلصة خاصة" at bounding box center [421, 272] width 181 height 41
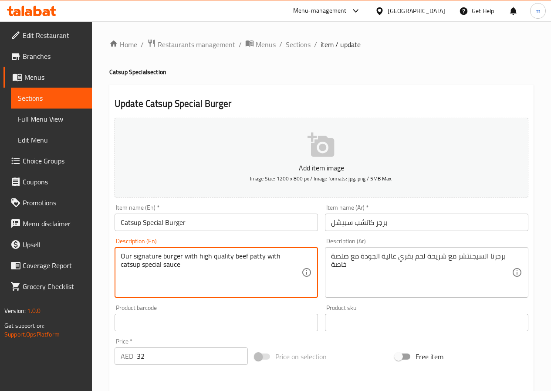
drag, startPoint x: 199, startPoint y: 256, endPoint x: 274, endPoint y: 257, distance: 75.3
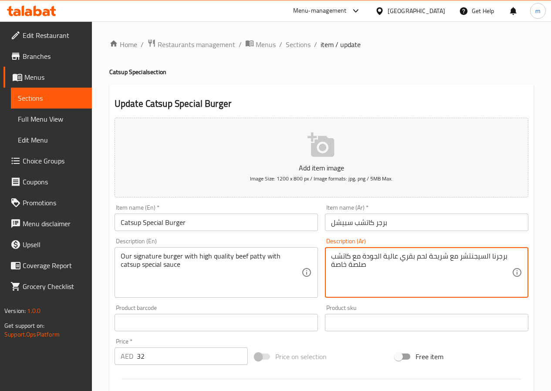
click at [346, 257] on textarea "برجرنا السيجنتشر مع شريحة لحم بقري عالية الجودة مع كاتشب صلصة خاصة" at bounding box center [421, 272] width 181 height 41
type textarea "برجرنا السيجنتشر مع شريحة لحم بقري عالية الجودة مع كاتشب صلصة خاصة"
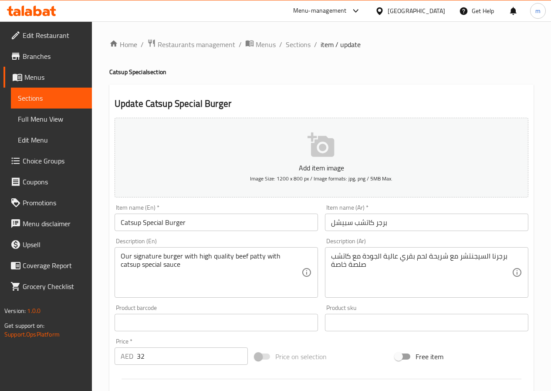
drag, startPoint x: 119, startPoint y: 259, endPoint x: 126, endPoint y: 259, distance: 6.5
click at [126, 259] on div "Our signature burger with high quality beef patty with catsup special sauce Des…" at bounding box center [216, 272] width 203 height 51
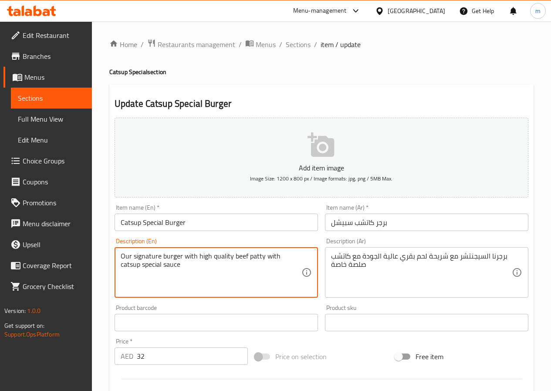
drag, startPoint x: 122, startPoint y: 257, endPoint x: 254, endPoint y: 261, distance: 132.0
click at [249, 261] on textarea "Our signature burger with high quality beef patty with catsup special sauce" at bounding box center [211, 272] width 181 height 41
click at [283, 259] on textarea "Our signature burger with high quality beef patty with catsup special sauce" at bounding box center [211, 272] width 181 height 41
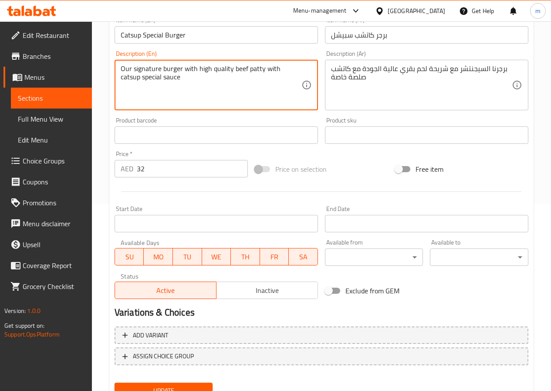
scroll to position [225, 0]
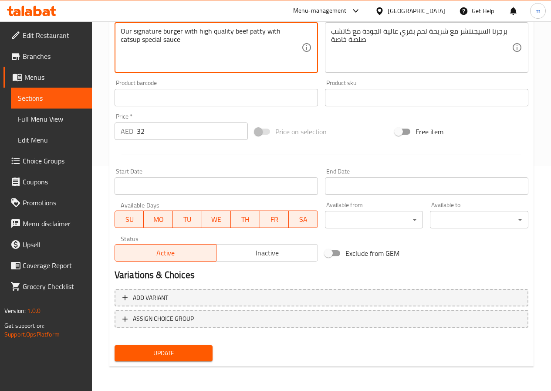
click at [142, 360] on button "Update" at bounding box center [164, 353] width 98 height 16
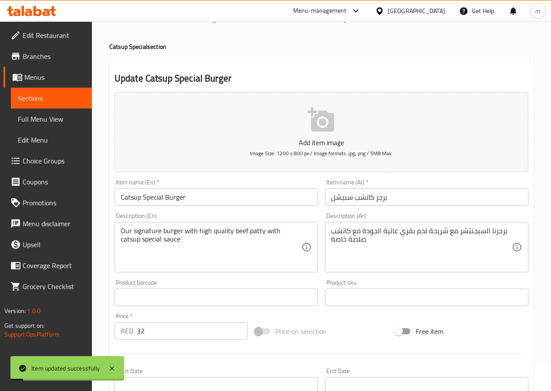
scroll to position [0, 0]
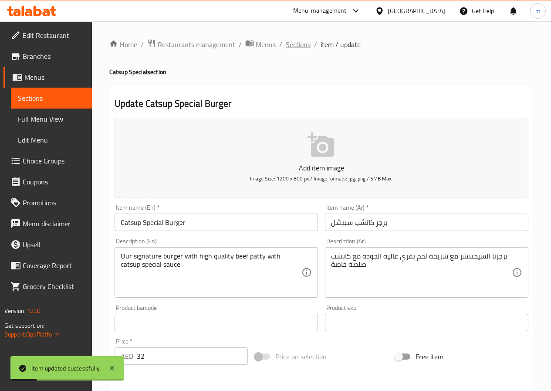
click at [306, 46] on span "Sections" at bounding box center [298, 44] width 25 height 10
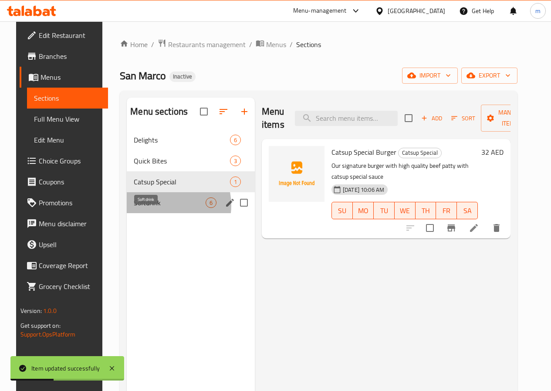
click at [151, 208] on span "Softdrink" at bounding box center [170, 202] width 72 height 10
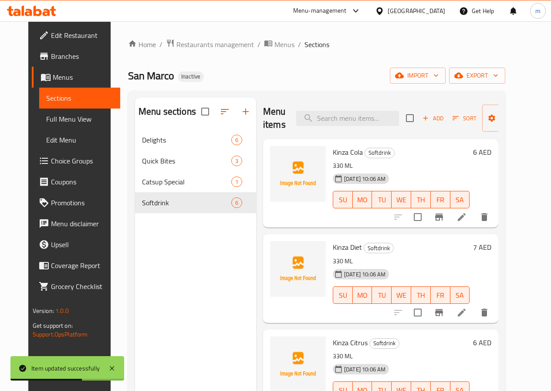
click at [474, 223] on li at bounding box center [461, 217] width 24 height 16
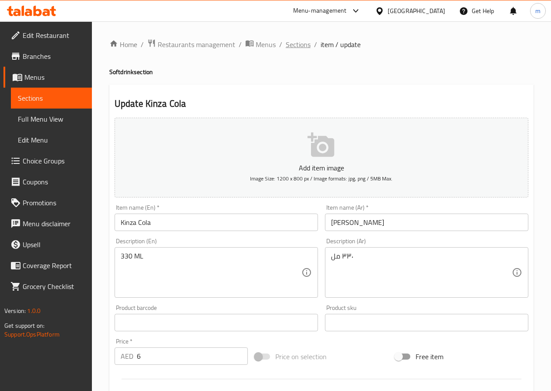
click at [301, 47] on span "Sections" at bounding box center [298, 44] width 25 height 10
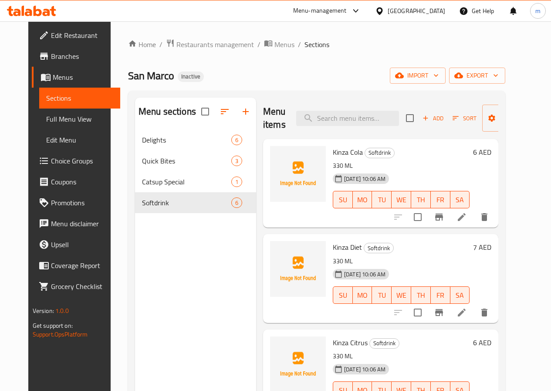
click at [47, 121] on span "Full Menu View" at bounding box center [79, 119] width 67 height 10
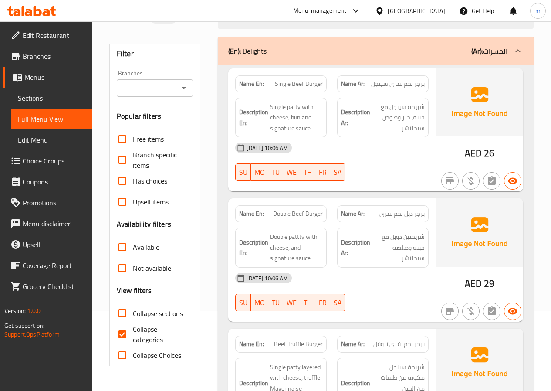
scroll to position [174, 0]
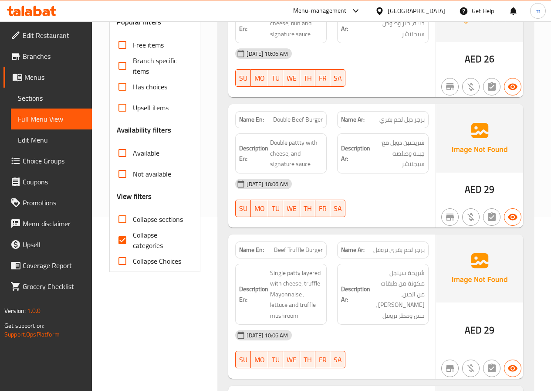
click at [147, 239] on span "Collapse categories" at bounding box center [160, 239] width 54 height 21
click at [133, 239] on input "Collapse categories" at bounding box center [122, 239] width 21 height 21
checkbox input "false"
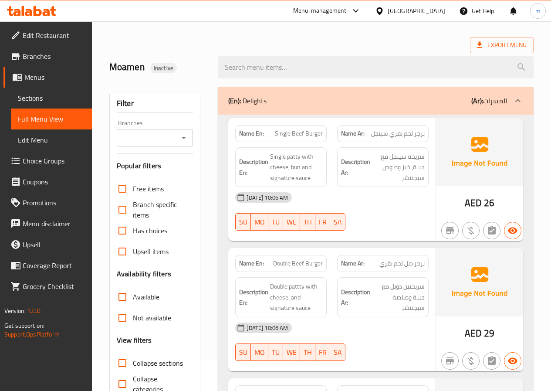
scroll to position [0, 0]
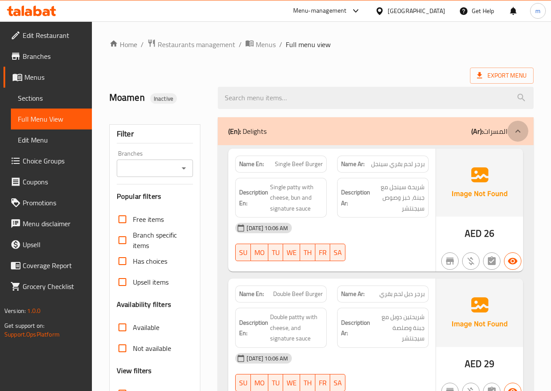
click at [510, 136] on div at bounding box center [517, 131] width 21 height 21
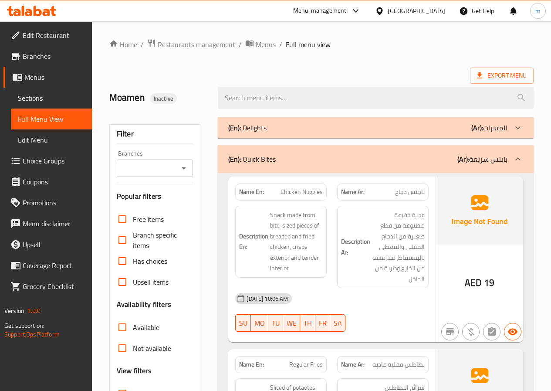
click at [432, 123] on div "(En): Delights (Ar): المسرات" at bounding box center [367, 127] width 279 height 10
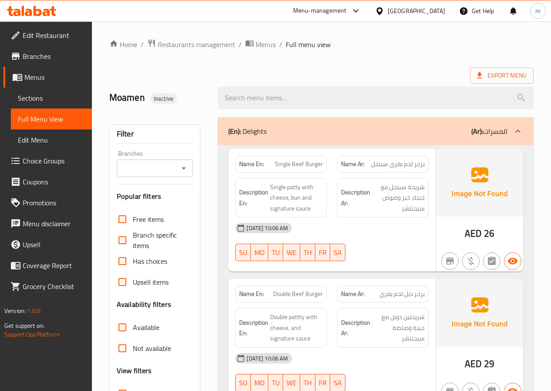
click at [48, 101] on span "Sections" at bounding box center [51, 98] width 67 height 10
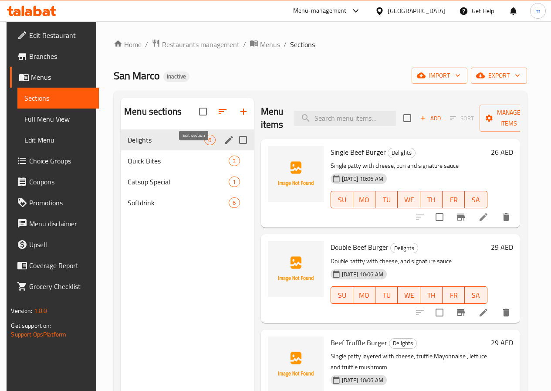
click at [224, 145] on icon "edit" at bounding box center [229, 140] width 10 height 10
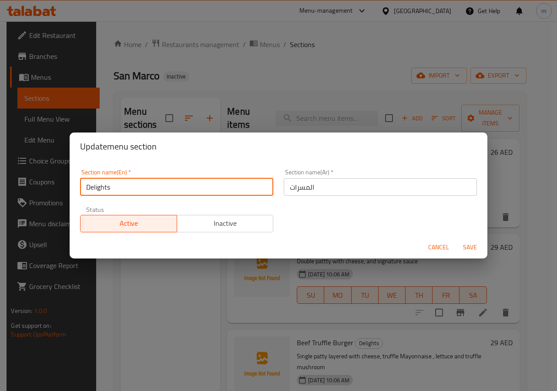
click at [181, 182] on input "Delights" at bounding box center [176, 186] width 193 height 17
click at [330, 184] on input "المسرات" at bounding box center [380, 186] width 193 height 17
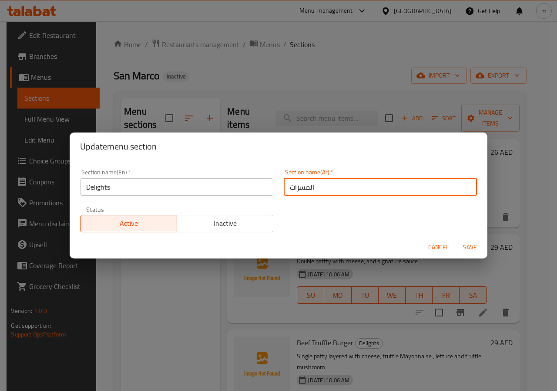
click at [330, 184] on input "المسرات" at bounding box center [380, 186] width 193 height 17
type input "]"
type input "ديلايت"
click at [466, 248] on span "Save" at bounding box center [470, 247] width 21 height 11
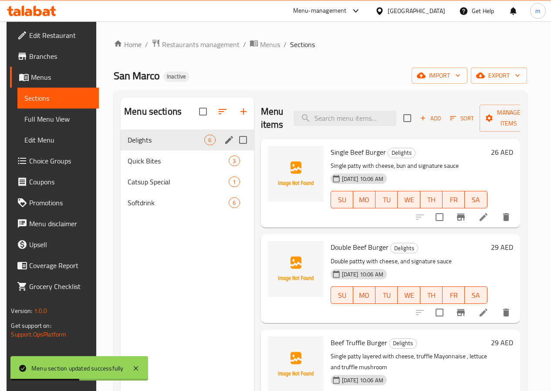
click at [481, 222] on li at bounding box center [483, 217] width 24 height 16
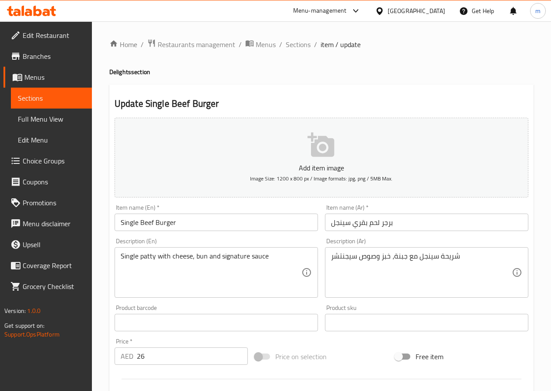
click at [42, 122] on span "Full Menu View" at bounding box center [51, 119] width 67 height 10
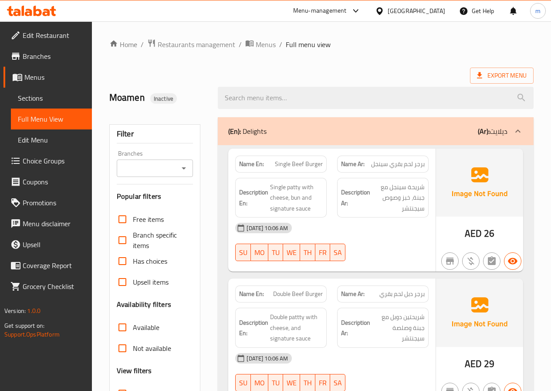
click at [364, 230] on div "[DATE] 10:06 AM" at bounding box center [332, 227] width 204 height 21
click at [397, 196] on span "شريحة سينجل مع جبنة، خبز وصوص سيجنتشر" at bounding box center [398, 198] width 53 height 32
click at [59, 100] on span "Sections" at bounding box center [51, 98] width 67 height 10
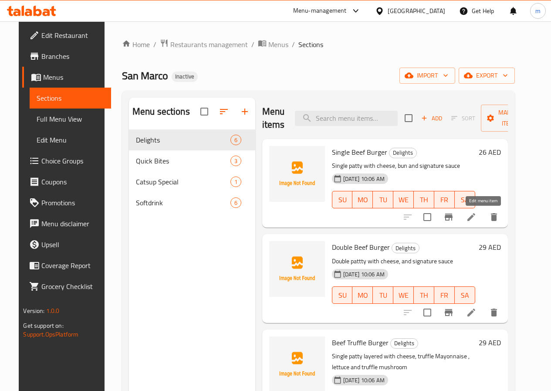
click at [476, 219] on icon at bounding box center [471, 217] width 10 height 10
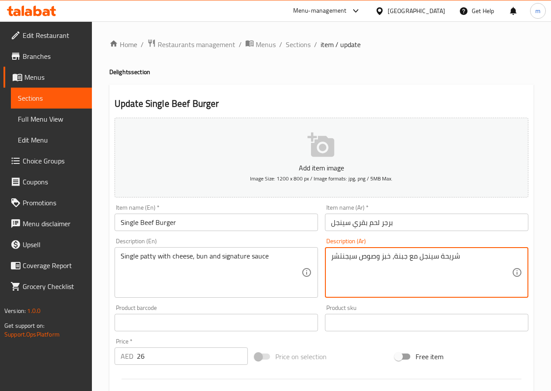
click at [378, 260] on textarea "شريحة سينجل مع جبنة، خبز وصوص سيجنتشر" at bounding box center [421, 272] width 181 height 41
click at [381, 258] on textarea "شريحة سينجل مع جبنة، خبز وصوص سيجنتشر" at bounding box center [421, 272] width 181 height 41
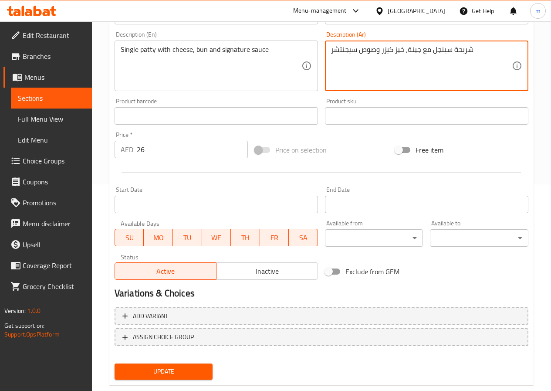
scroll to position [225, 0]
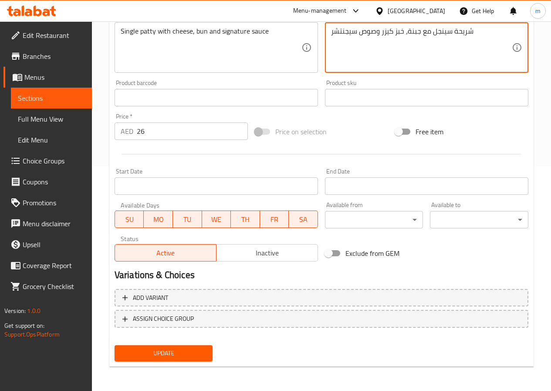
type textarea "شريحة سينجل مع جبنة، خبز كيزر وصوص سيجنتشر"
click at [205, 351] on span "Update" at bounding box center [163, 352] width 84 height 11
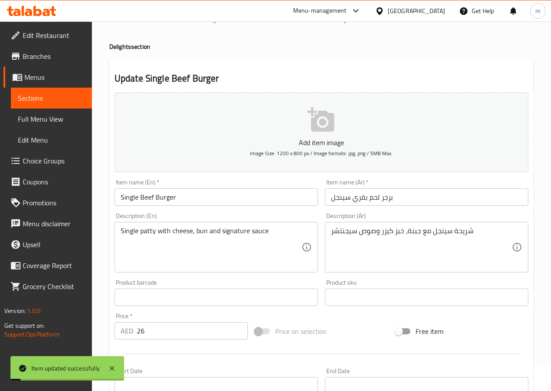
scroll to position [0, 0]
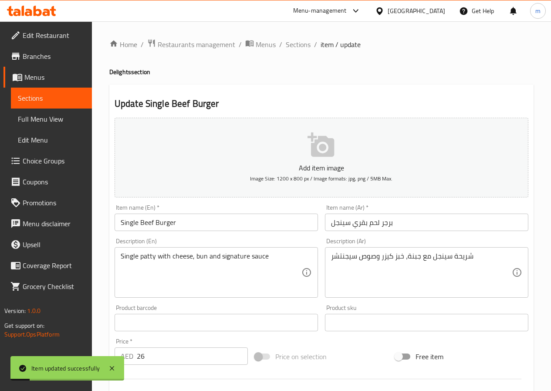
click at [314, 39] on li "/" at bounding box center [315, 44] width 3 height 10
click at [299, 46] on span "Sections" at bounding box center [298, 44] width 25 height 10
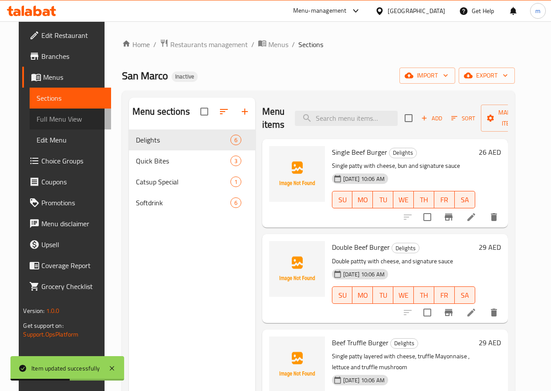
click at [42, 120] on span "Full Menu View" at bounding box center [70, 119] width 67 height 10
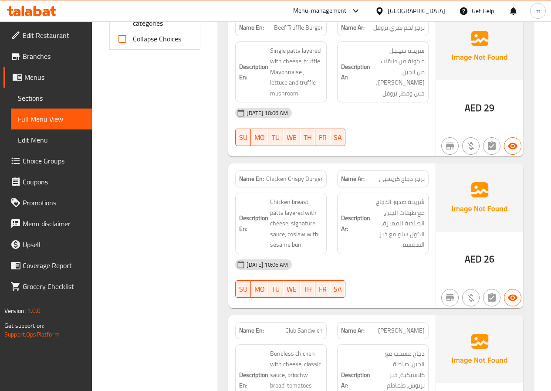
scroll to position [435, 0]
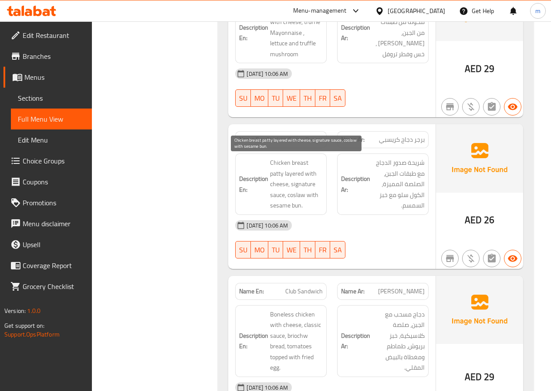
click at [306, 181] on span "Chicken breast patty layered with cheese, signature sauce, coslaw with sesame b…" at bounding box center [296, 184] width 53 height 54
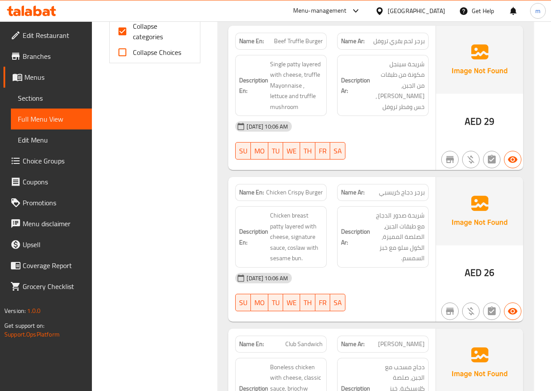
scroll to position [392, 0]
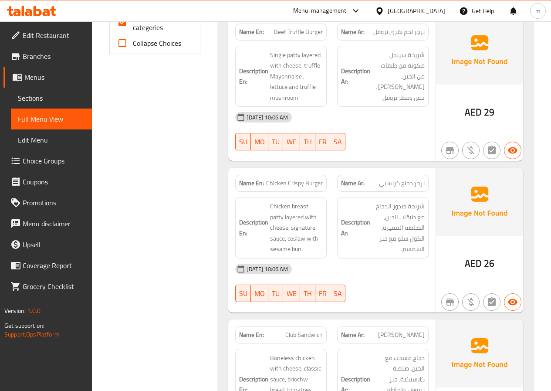
click at [33, 100] on span "Sections" at bounding box center [51, 98] width 67 height 10
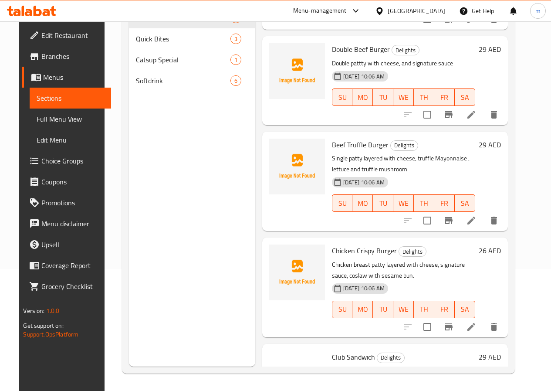
scroll to position [87, 0]
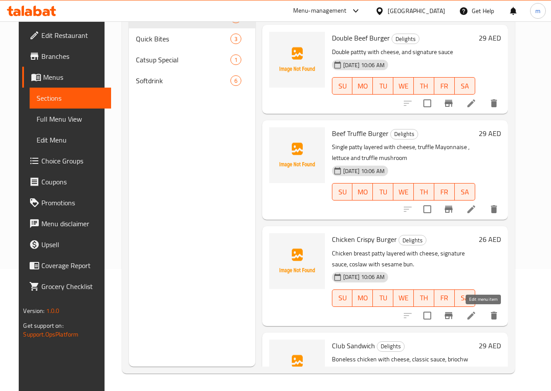
click at [475, 314] on icon at bounding box center [471, 315] width 8 height 8
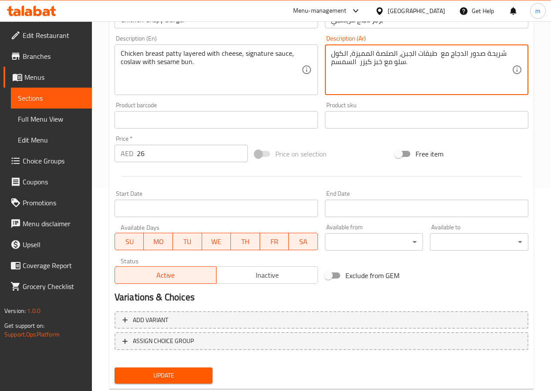
scroll to position [225, 0]
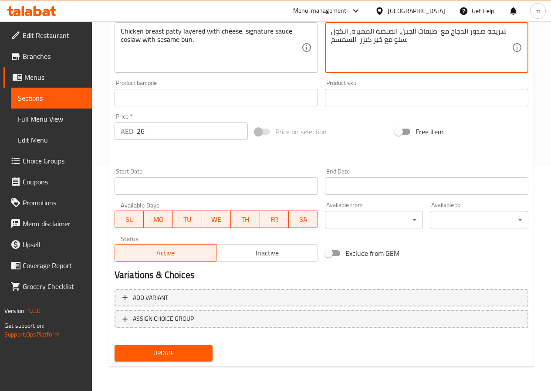
type textarea "شريحة صدور الدجاج مع طبقات الجبن، الصلصة المميزة، الكول سلو مع خبز كيزر السمسم."
click at [182, 349] on span "Update" at bounding box center [163, 352] width 84 height 11
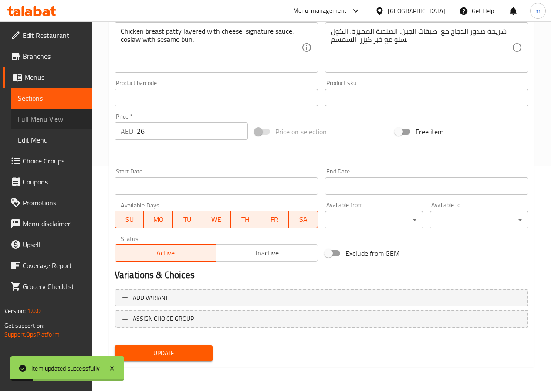
click at [47, 117] on span "Full Menu View" at bounding box center [51, 119] width 67 height 10
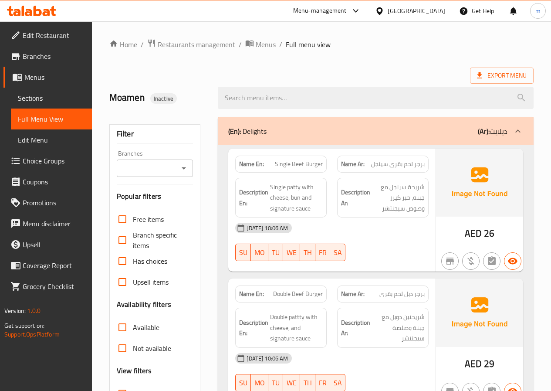
click at [465, 130] on div "(En): Delights (Ar): ديلايت" at bounding box center [367, 131] width 279 height 10
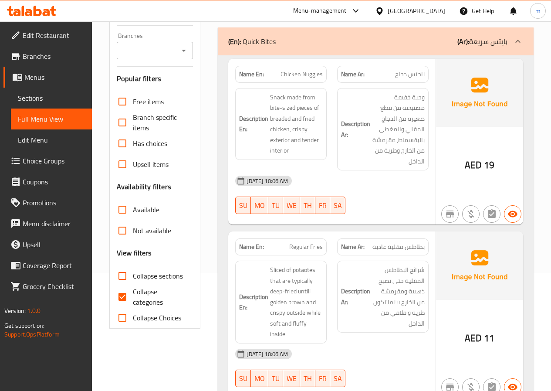
scroll to position [131, 0]
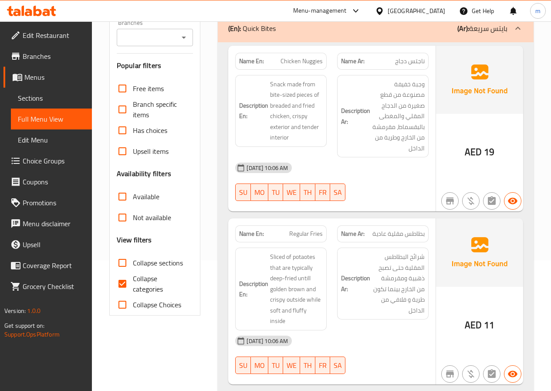
click at [308, 237] on span "Regular Fries" at bounding box center [306, 233] width 34 height 9
copy span "Regular Fries"
click at [290, 253] on span "Sliced of potaotes that are typically deep-fried untill golden brown and crispy…" at bounding box center [296, 288] width 53 height 75
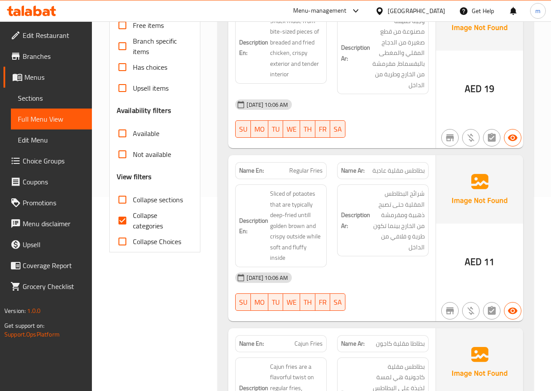
scroll to position [174, 0]
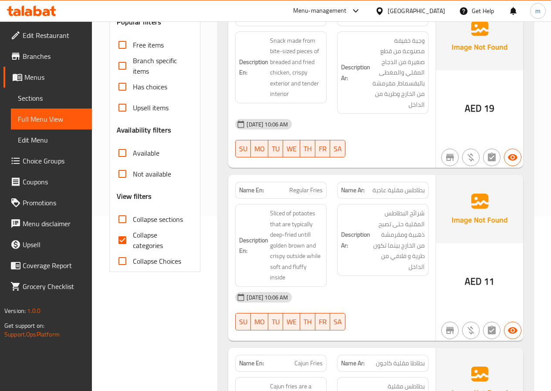
click at [40, 97] on span "Sections" at bounding box center [51, 98] width 67 height 10
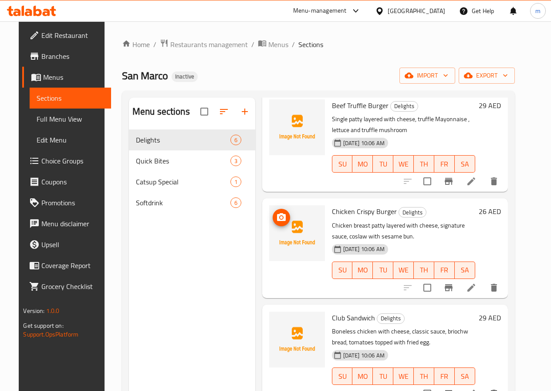
scroll to position [248, 0]
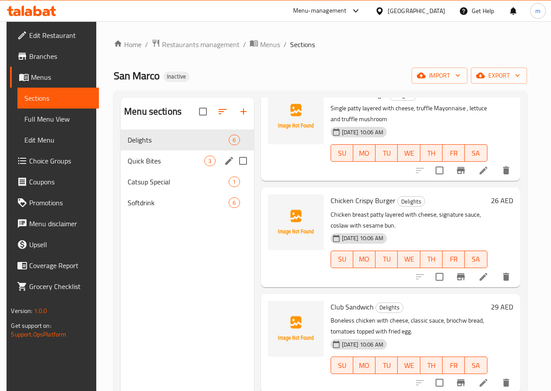
click at [155, 171] on div "Quick Bites 3" at bounding box center [187, 160] width 133 height 21
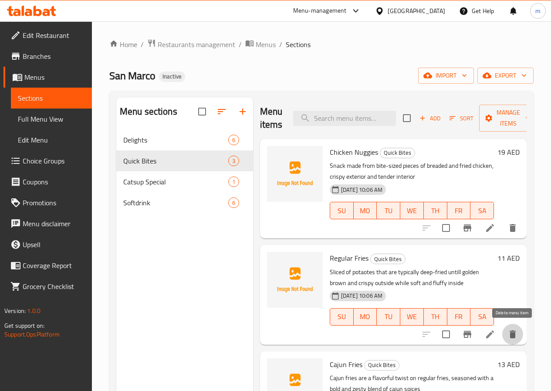
click at [518, 334] on button "delete" at bounding box center [512, 333] width 21 height 21
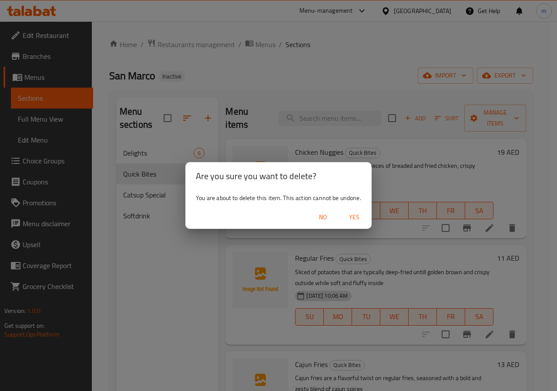
click at [352, 212] on span "Yes" at bounding box center [354, 217] width 21 height 11
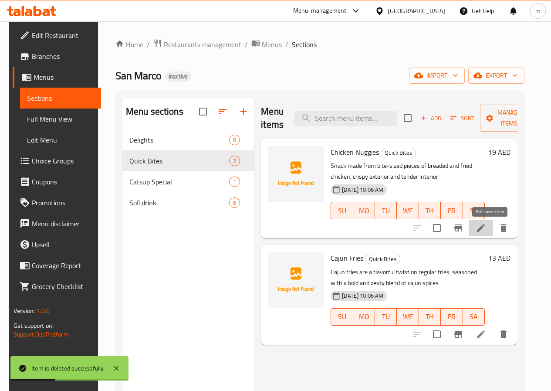
click at [486, 232] on icon at bounding box center [480, 227] width 10 height 10
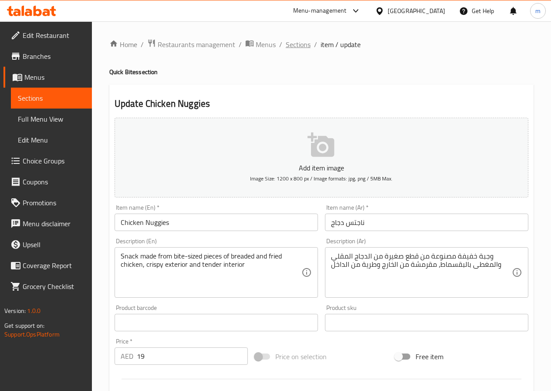
click at [297, 41] on span "Sections" at bounding box center [298, 44] width 25 height 10
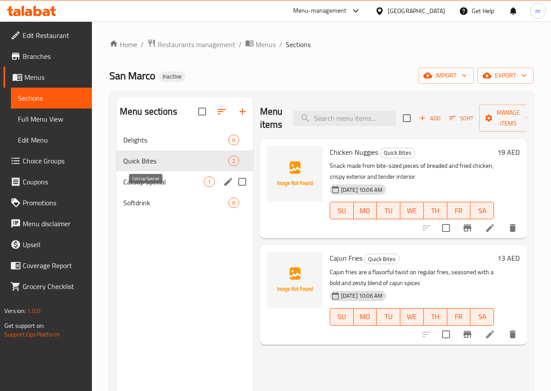
click at [158, 187] on span "Catsup Special" at bounding box center [163, 181] width 81 height 10
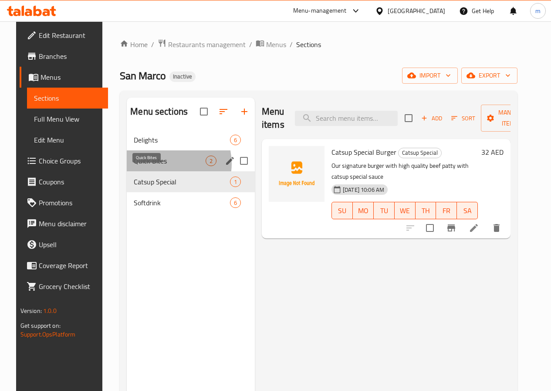
click at [156, 166] on span "Quick Bites" at bounding box center [170, 160] width 72 height 10
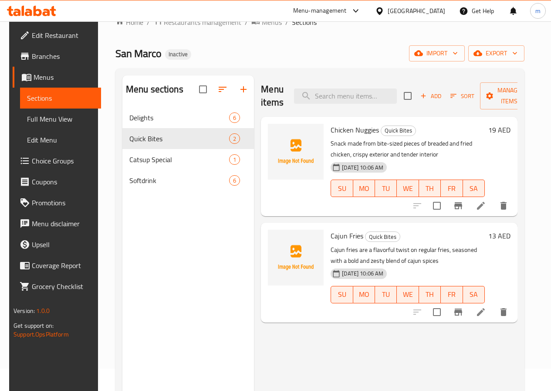
scroll to position [44, 0]
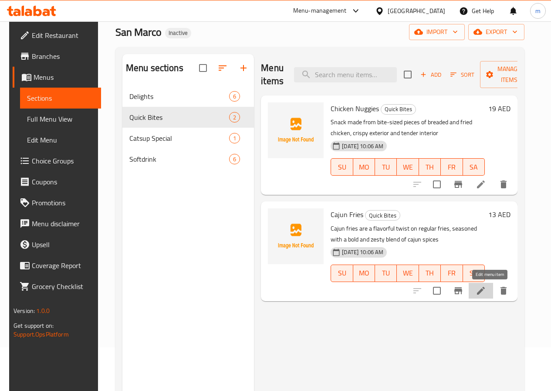
click at [486, 293] on icon at bounding box center [480, 290] width 10 height 10
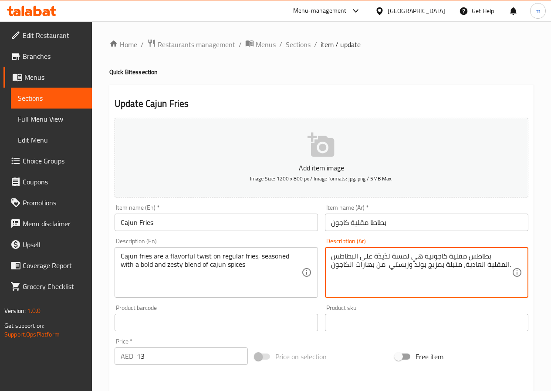
drag, startPoint x: 391, startPoint y: 255, endPoint x: 408, endPoint y: 257, distance: 16.7
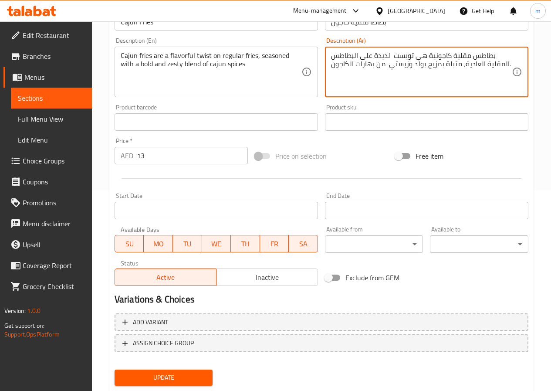
scroll to position [225, 0]
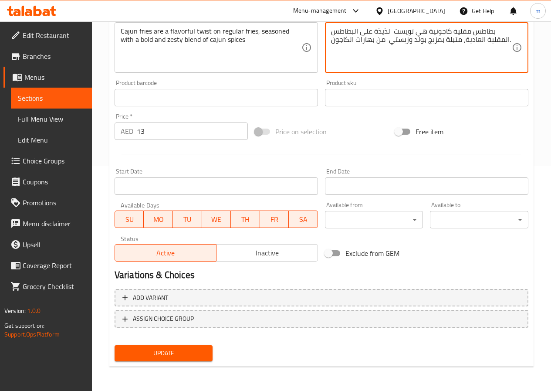
type textarea "بطاطس مقلية كاجونية هي تويست لذيذة على البطاطس المقلية العادية، متبلة بمزيج بول…"
click at [185, 348] on span "Update" at bounding box center [163, 352] width 84 height 11
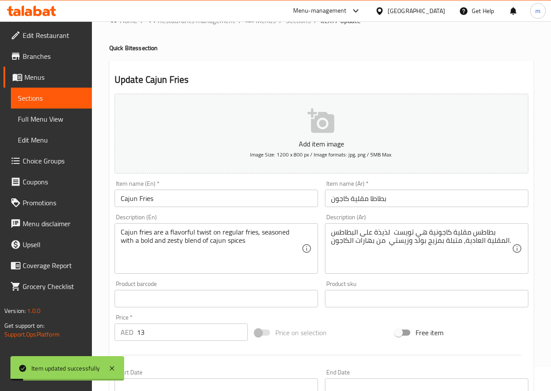
scroll to position [0, 0]
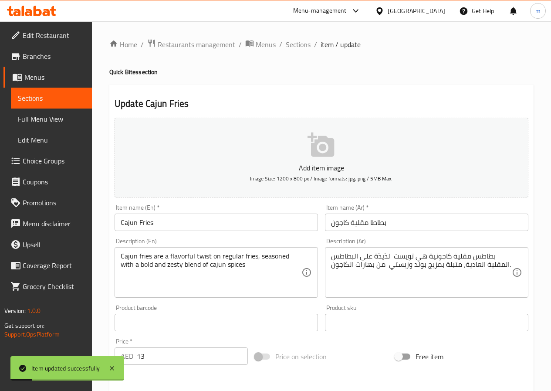
click at [45, 115] on span "Full Menu View" at bounding box center [51, 119] width 67 height 10
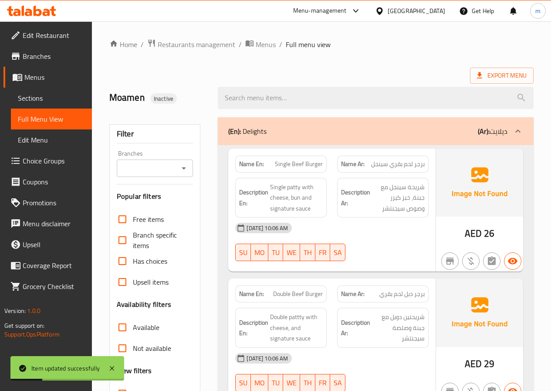
click at [47, 97] on span "Sections" at bounding box center [51, 98] width 67 height 10
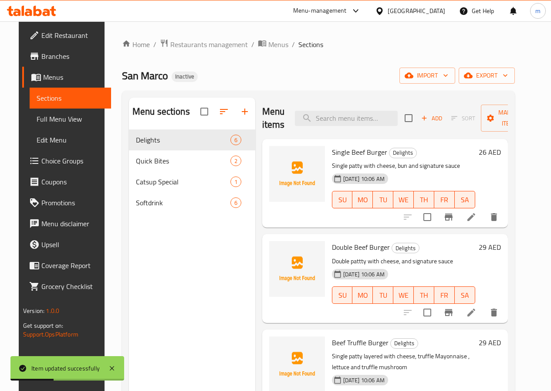
click at [37, 116] on span "Full Menu View" at bounding box center [70, 119] width 67 height 10
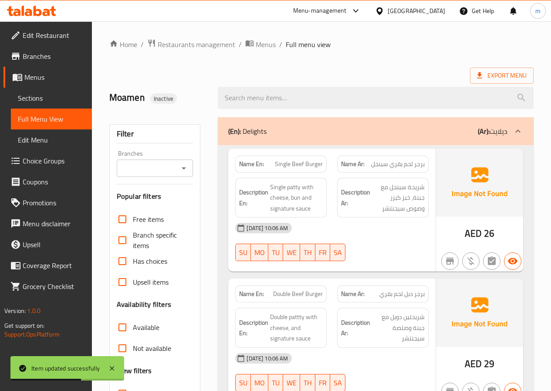
click at [351, 144] on div "(En): Delights (Ar): ديلايت" at bounding box center [376, 131] width 316 height 28
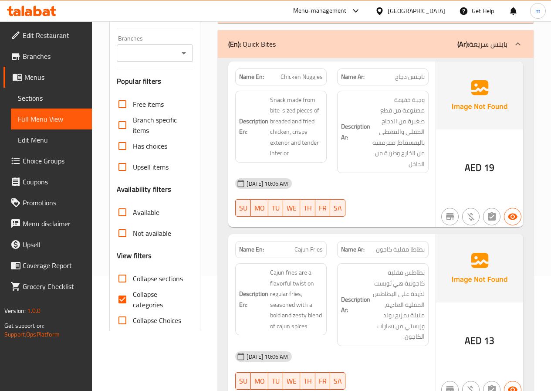
scroll to position [131, 0]
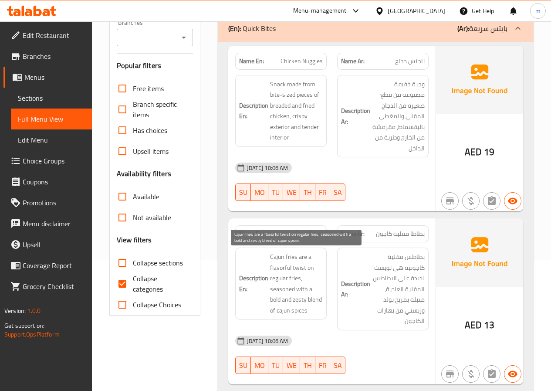
click at [310, 263] on span "Cajun fries are a flavorful twist on regular fries, seasoned with a bold and ze…" at bounding box center [296, 283] width 53 height 64
click at [323, 268] on span "Cajun fries are a flavorful twist on regular fries, seasoned with a bold and ze…" at bounding box center [296, 283] width 53 height 64
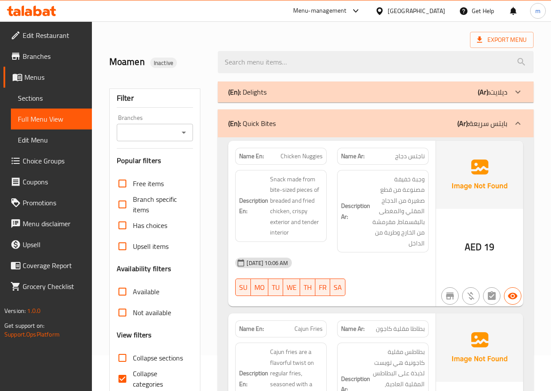
scroll to position [0, 0]
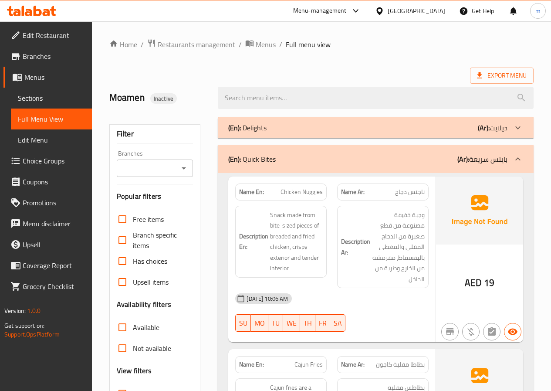
click at [482, 121] on b "(Ar):" at bounding box center [484, 127] width 12 height 13
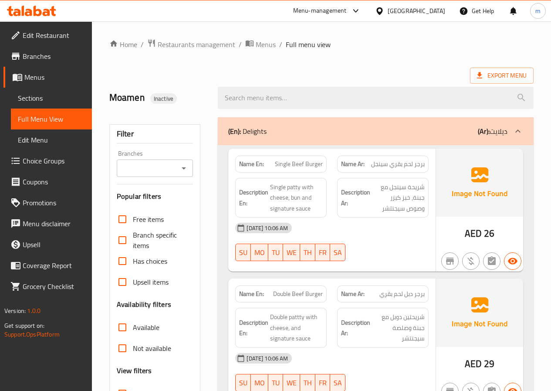
click at [404, 168] on span "برجر لحم بقري سينجل" at bounding box center [398, 163] width 54 height 9
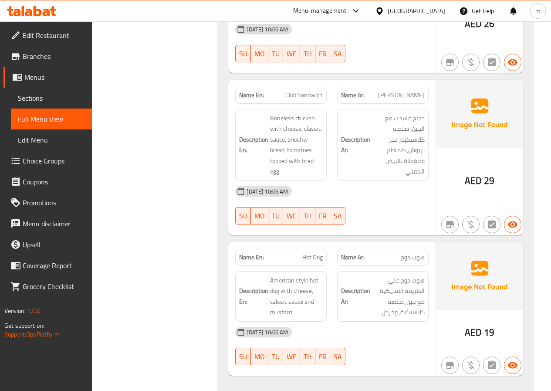
scroll to position [697, 0]
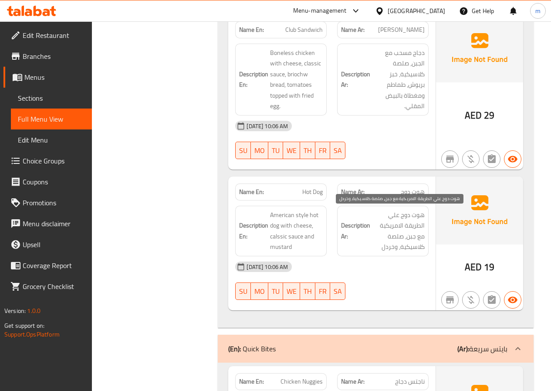
click at [423, 228] on span "هوت دوج علي الطريقة الامريكية مع جبن، صلصة كلاسيكية، وخردل" at bounding box center [398, 230] width 53 height 43
click at [419, 261] on div "[DATE] 10:06 AM" at bounding box center [332, 266] width 204 height 21
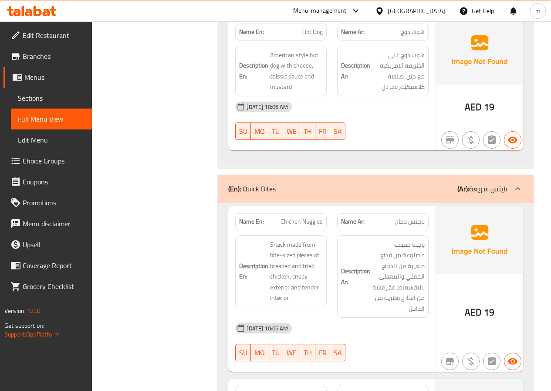
scroll to position [871, 0]
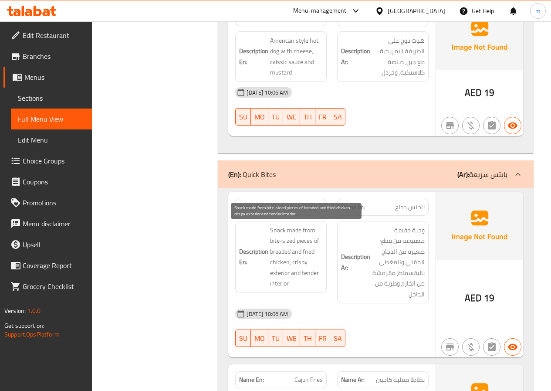
click at [279, 231] on span "Snack made from bite-sized pieces of breaded and fried chicken, crispy exterior…" at bounding box center [296, 257] width 53 height 64
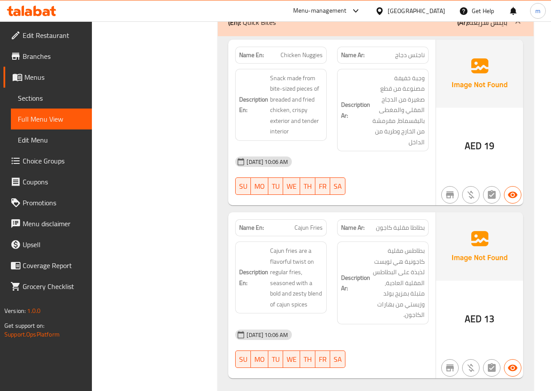
scroll to position [1001, 0]
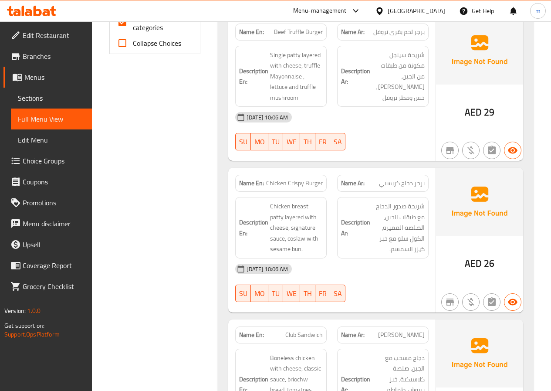
click at [42, 101] on span "Sections" at bounding box center [51, 98] width 67 height 10
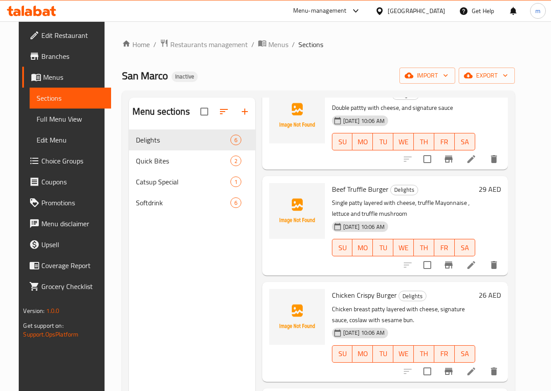
scroll to position [174, 0]
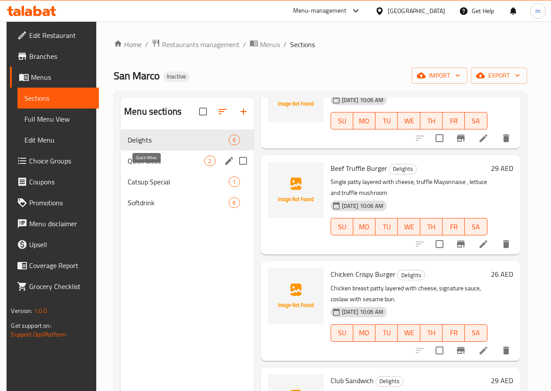
click at [138, 166] on span "Quick Bites" at bounding box center [166, 160] width 77 height 10
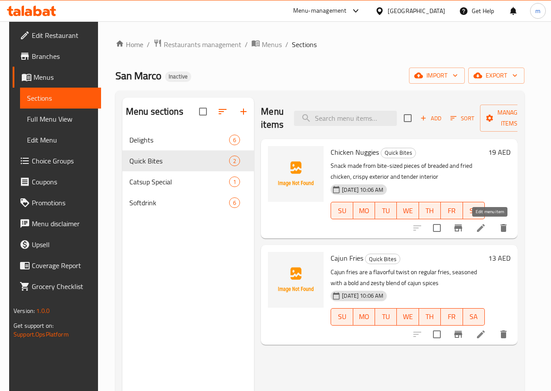
click at [485, 226] on icon at bounding box center [481, 228] width 8 height 8
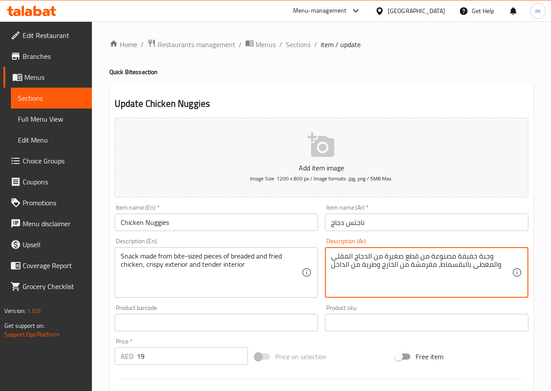
drag, startPoint x: 455, startPoint y: 254, endPoint x: 489, endPoint y: 256, distance: 34.1
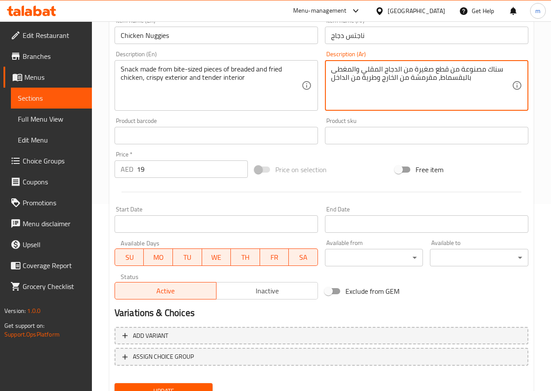
scroll to position [225, 0]
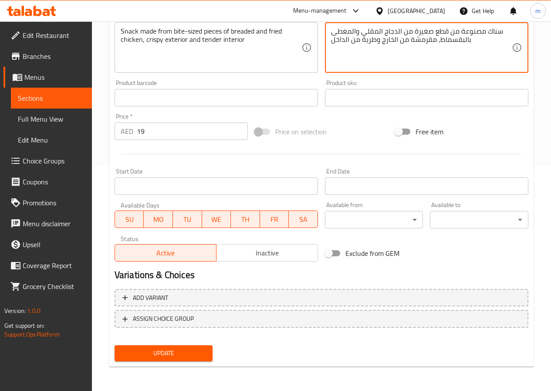
type textarea "سناك مصنوعة من قطع صغيرة من الدجاج المقلي والمغطى بالبقسماط، مقرمشة من الخارج و…"
click at [200, 351] on span "Update" at bounding box center [163, 352] width 84 height 11
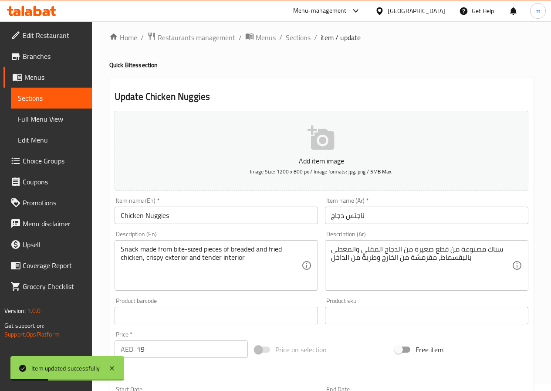
scroll to position [0, 0]
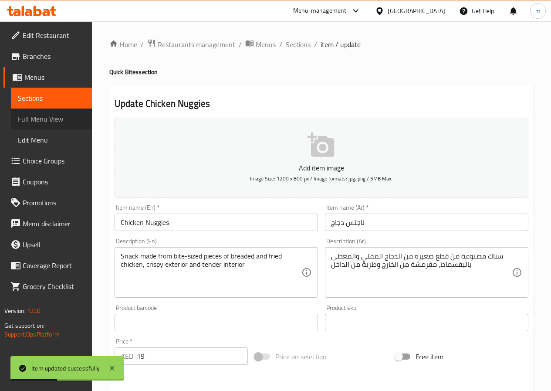
click at [34, 120] on span "Full Menu View" at bounding box center [51, 119] width 67 height 10
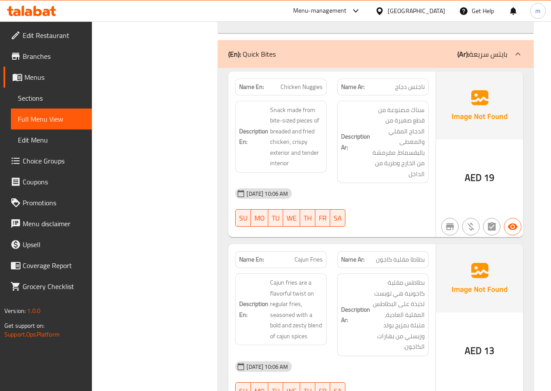
scroll to position [1001, 0]
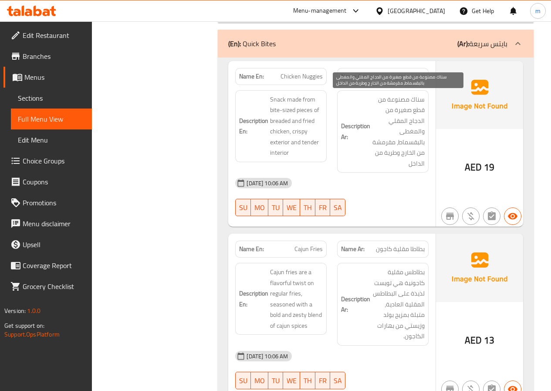
click at [376, 146] on span "سناك مصنوعة من قطع صغيرة من الدجاج المقلي والمغطى بالبقسماط، مقرمشة من الخارج و…" at bounding box center [398, 131] width 53 height 75
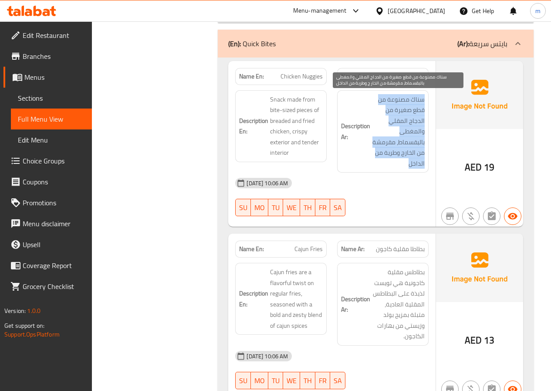
click at [376, 146] on span "سناك مصنوعة من قطع صغيرة من الدجاج المقلي والمغطى بالبقسماط، مقرمشة من الخارج و…" at bounding box center [398, 131] width 53 height 75
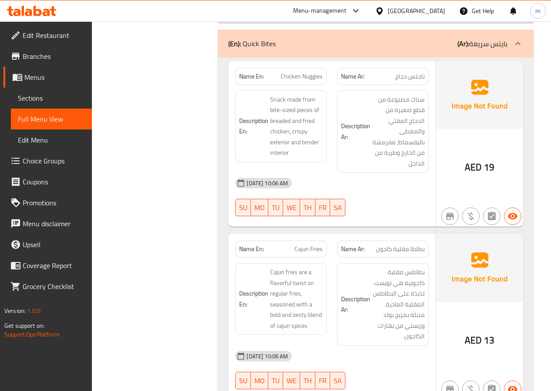
drag, startPoint x: 376, startPoint y: 146, endPoint x: 358, endPoint y: 125, distance: 27.8
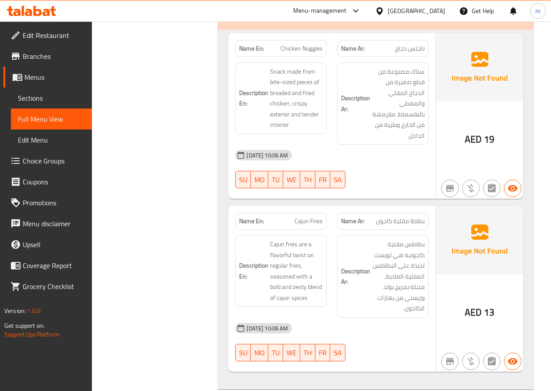
scroll to position [1045, 0]
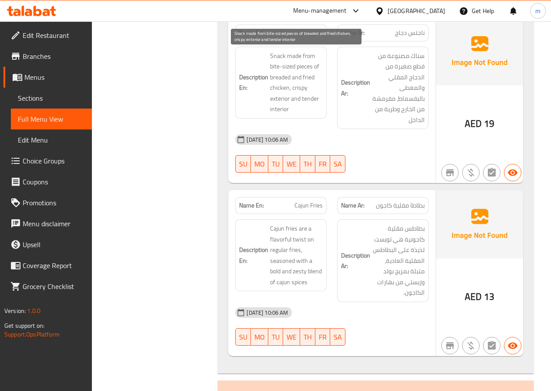
click at [276, 107] on span "Snack made from bite-sized pieces of breaded and fried chicken, crispy exterior…" at bounding box center [296, 83] width 53 height 64
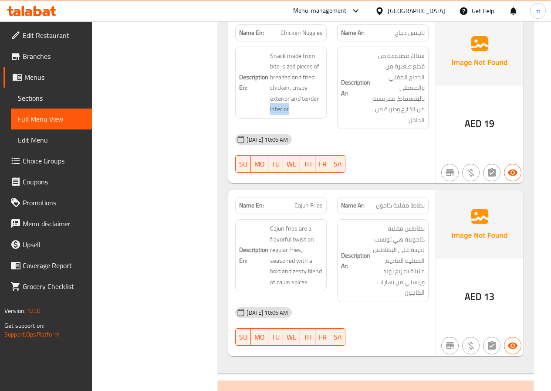
copy span "interior"
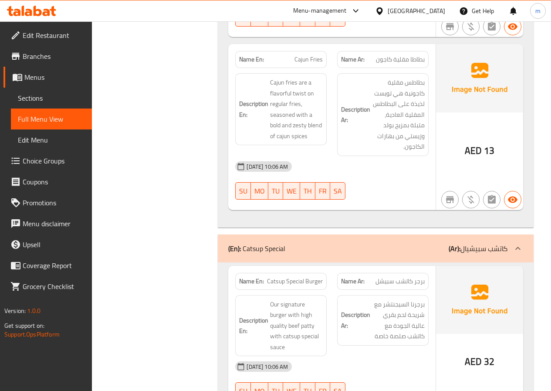
scroll to position [1175, 0]
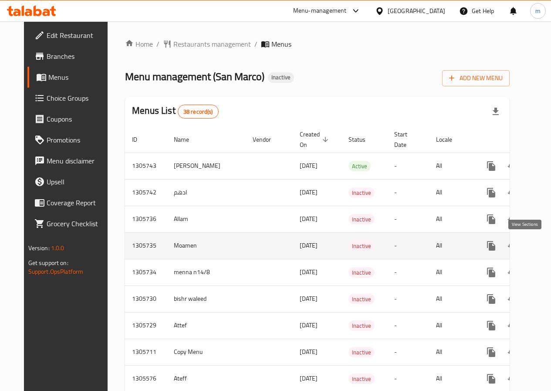
click at [550, 249] on icon "enhanced table" at bounding box center [554, 246] width 8 height 8
click at [550, 245] on icon "enhanced table" at bounding box center [554, 246] width 8 height 8
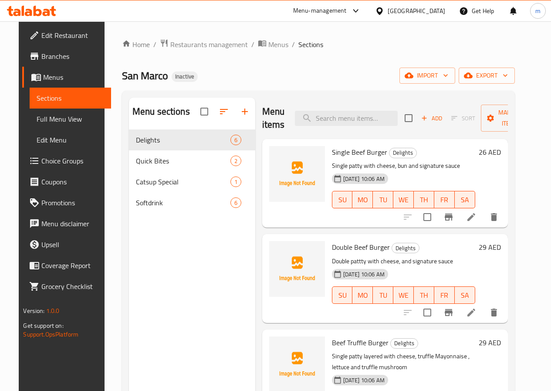
click at [39, 116] on span "Full Menu View" at bounding box center [70, 119] width 67 height 10
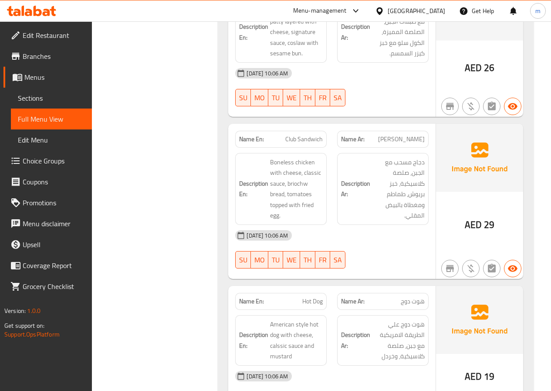
scroll to position [566, 0]
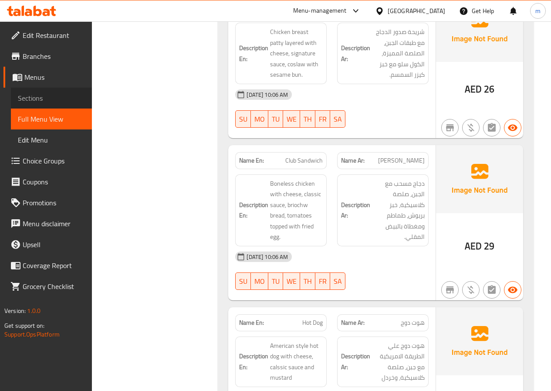
click at [36, 101] on span "Sections" at bounding box center [51, 98] width 67 height 10
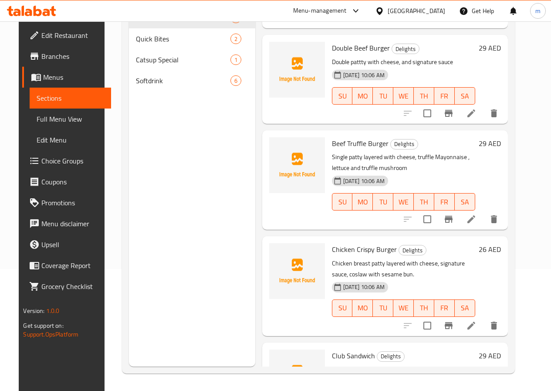
scroll to position [174, 0]
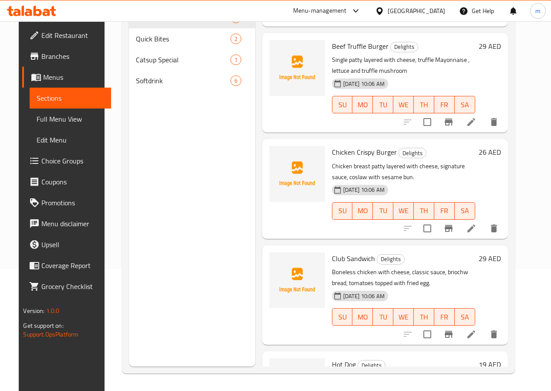
click at [476, 335] on icon at bounding box center [471, 334] width 10 height 10
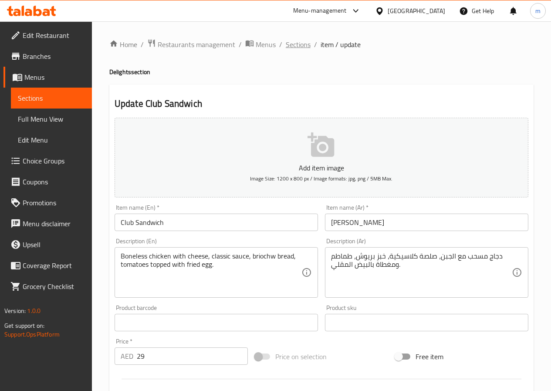
click at [297, 45] on span "Sections" at bounding box center [298, 44] width 25 height 10
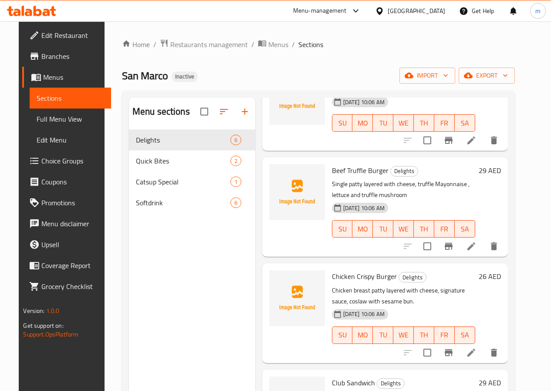
scroll to position [174, 0]
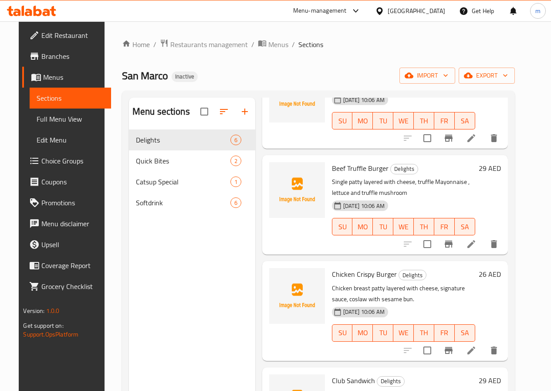
click at [39, 118] on span "Full Menu View" at bounding box center [70, 119] width 67 height 10
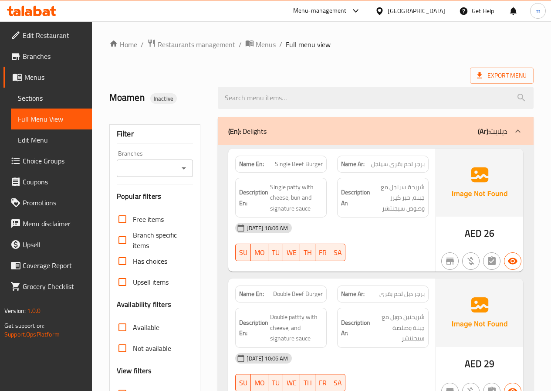
click at [405, 131] on div "(En): Delights (Ar): ديلايت" at bounding box center [367, 131] width 279 height 10
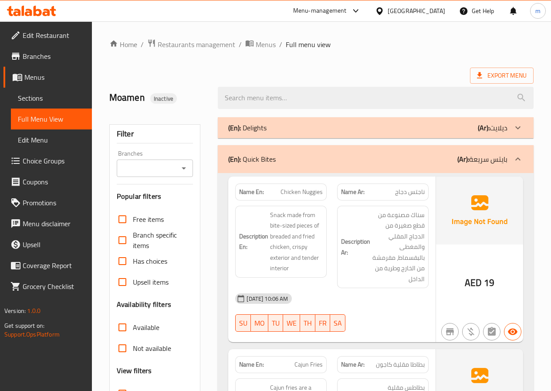
click at [440, 162] on div "(En): Quick Bites (Ar): بايتس سريعة" at bounding box center [367, 159] width 279 height 10
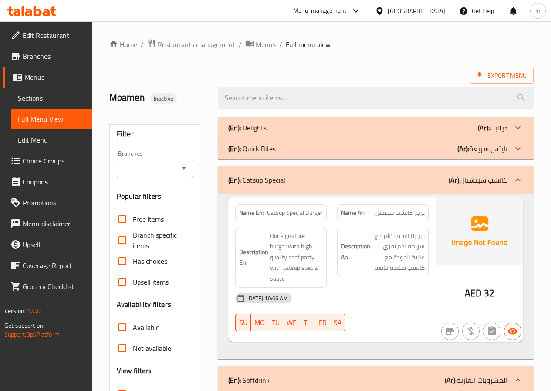
scroll to position [44, 0]
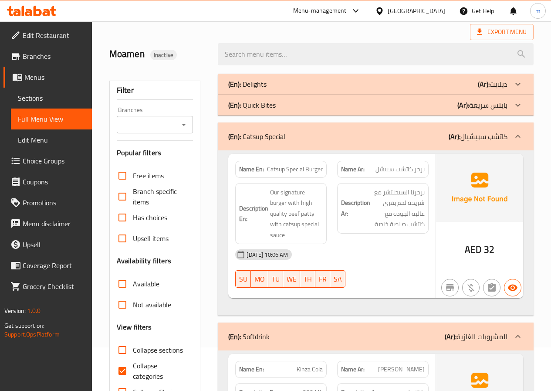
click at [344, 145] on div "(En): Catsup Special (Ar): كاتشب سبيشيال" at bounding box center [376, 136] width 316 height 28
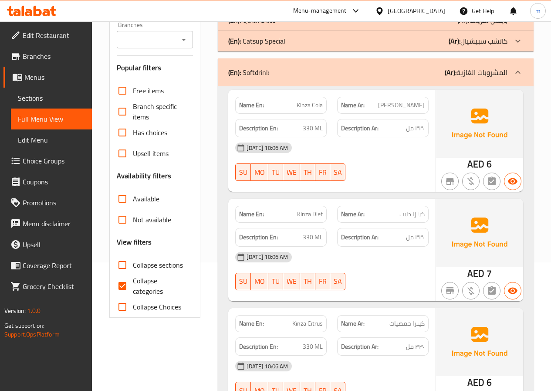
scroll to position [131, 0]
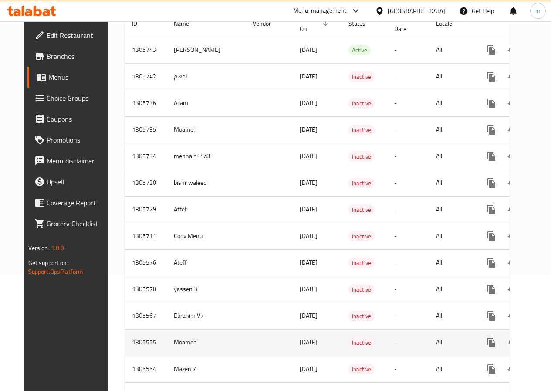
scroll to position [131, 0]
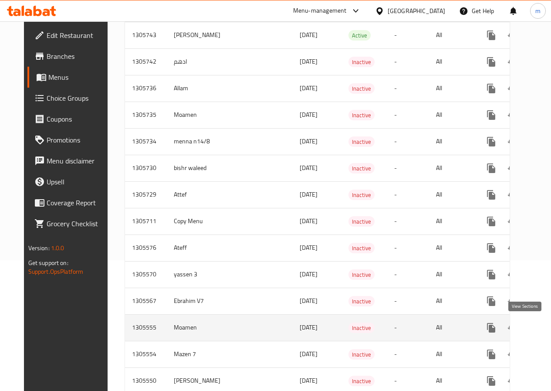
click at [543, 334] on link "enhanced table" at bounding box center [553, 327] width 21 height 21
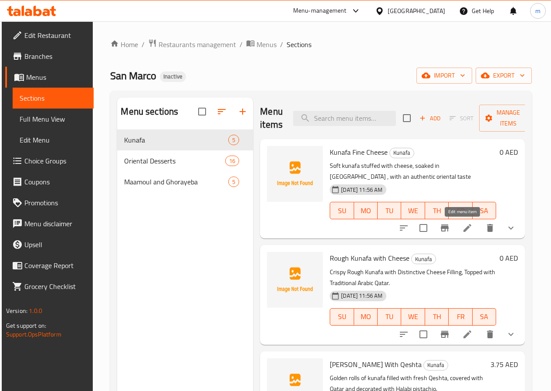
click at [463, 229] on icon at bounding box center [467, 228] width 8 height 8
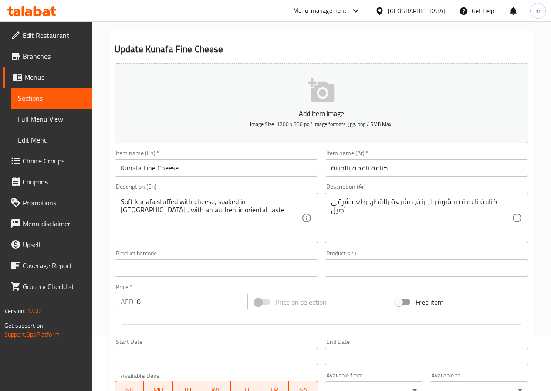
scroll to position [44, 0]
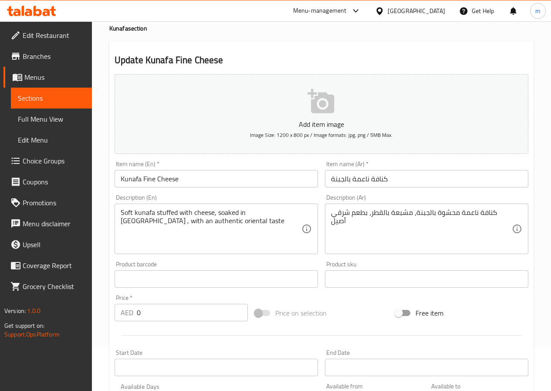
click at [58, 124] on span "Full Menu View" at bounding box center [51, 119] width 67 height 10
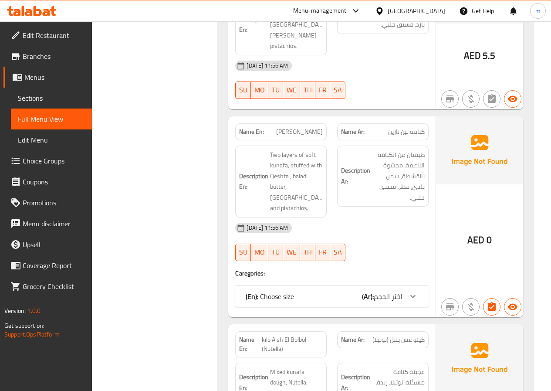
scroll to position [2351, 0]
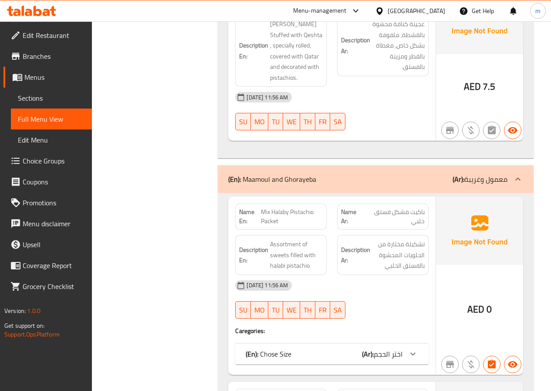
scroll to position [3570, 0]
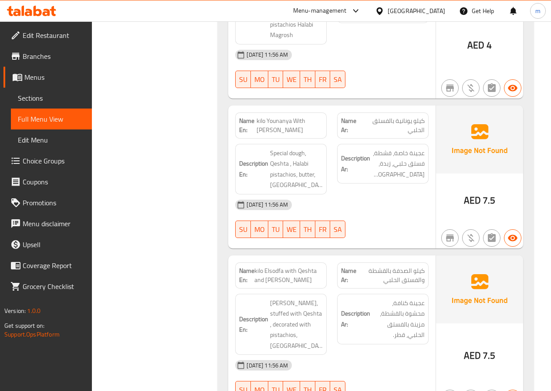
scroll to position [3135, 0]
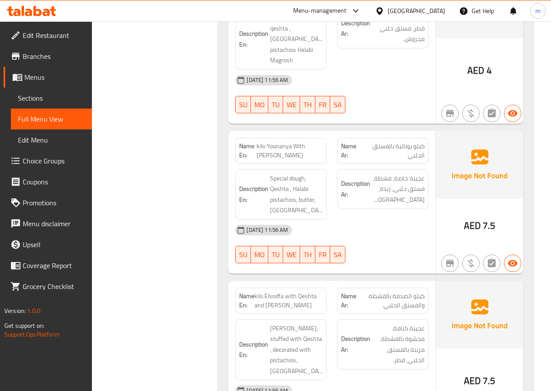
click at [47, 98] on span "Sections" at bounding box center [51, 98] width 67 height 10
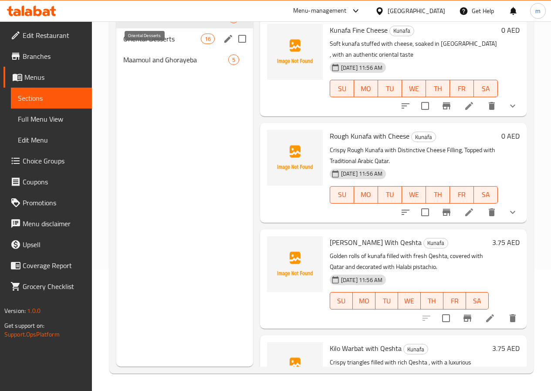
click at [149, 44] on span "Oriental Desserts" at bounding box center [161, 39] width 77 height 10
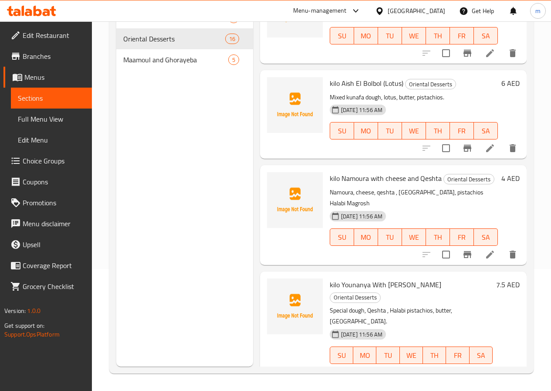
scroll to position [1132, 0]
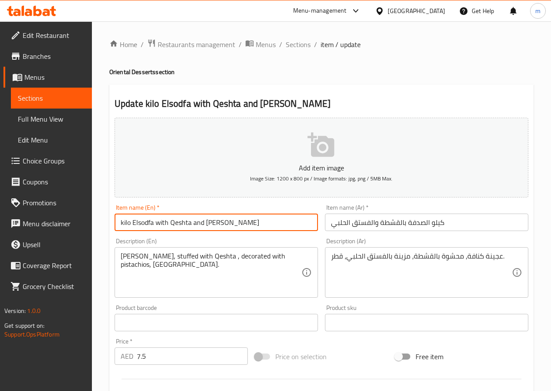
click at [205, 221] on input "kilo Elsodfa with Qeshta and Pistachio" at bounding box center [216, 221] width 203 height 17
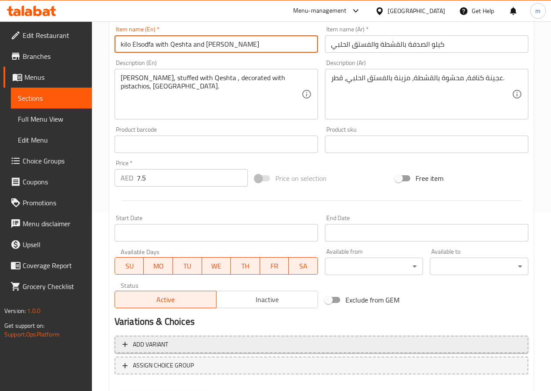
scroll to position [225, 0]
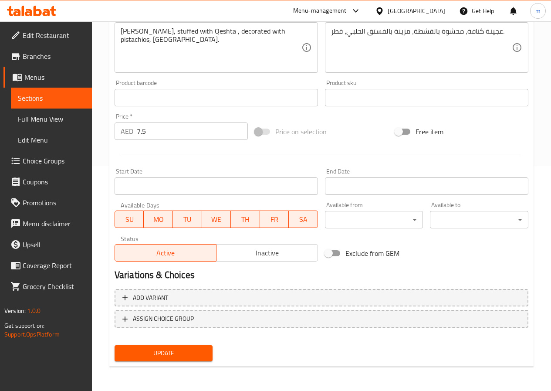
type input "kilo Elsodfa with Qeshta and Halabi Pistachio"
click at [195, 348] on span "Update" at bounding box center [163, 352] width 84 height 11
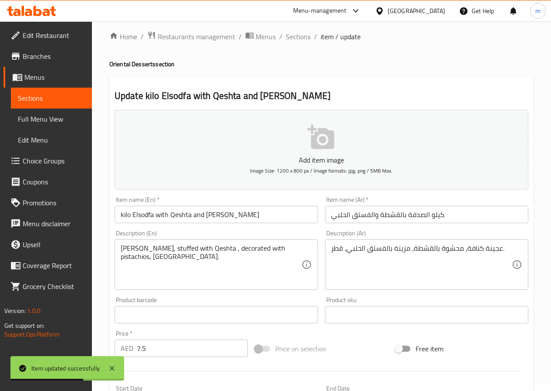
scroll to position [7, 0]
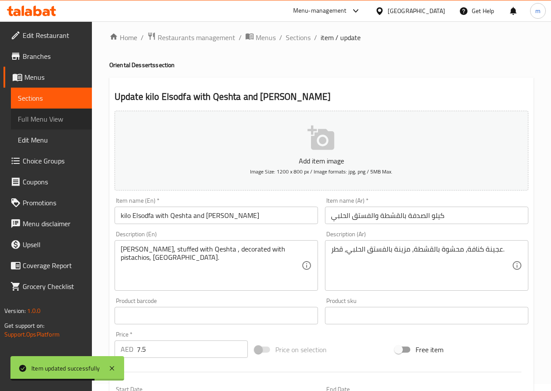
click at [40, 115] on span "Full Menu View" at bounding box center [51, 119] width 67 height 10
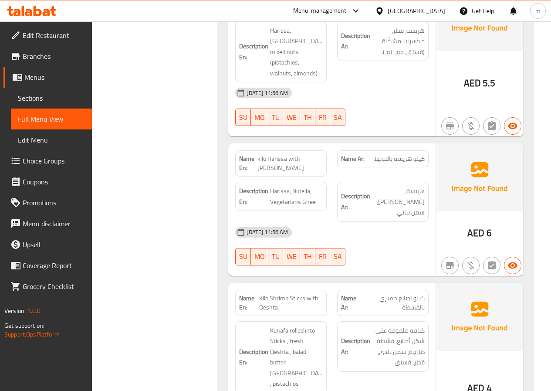
scroll to position [1574, 0]
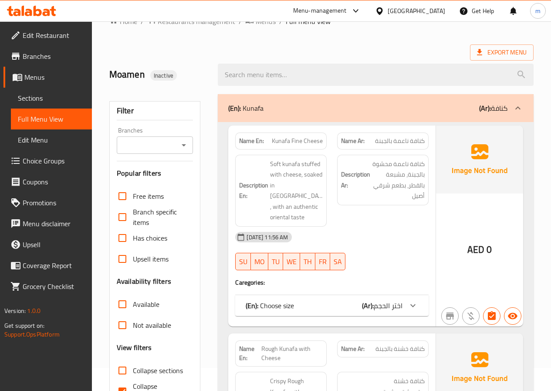
scroll to position [44, 0]
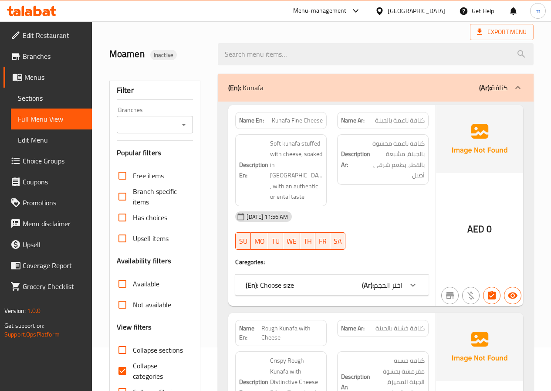
click at [357, 169] on strong "Description Ar:" at bounding box center [355, 158] width 29 height 21
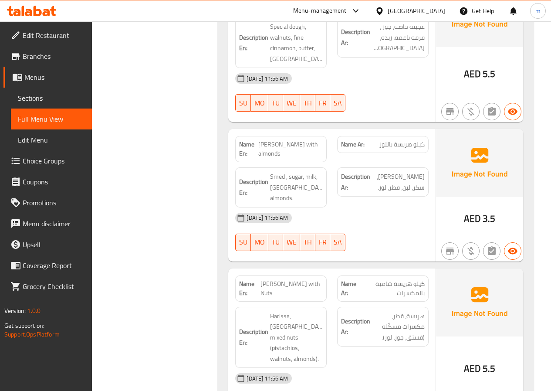
scroll to position [1306, 0]
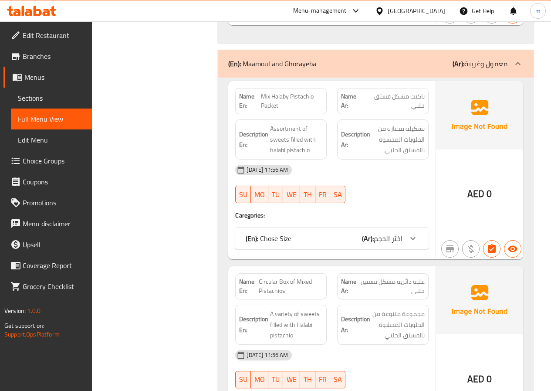
scroll to position [3592, 0]
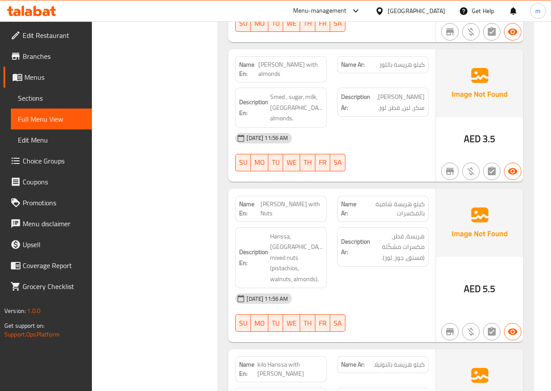
scroll to position [1393, 0]
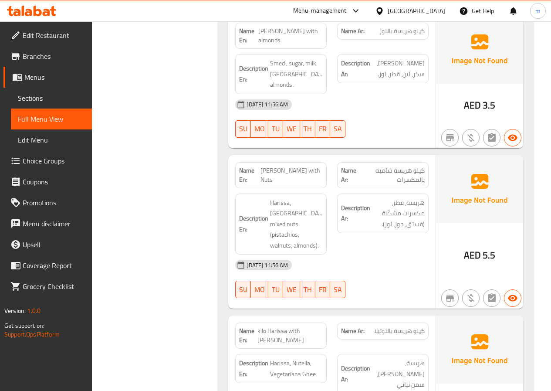
drag, startPoint x: 422, startPoint y: 174, endPoint x: 425, endPoint y: 190, distance: 16.3
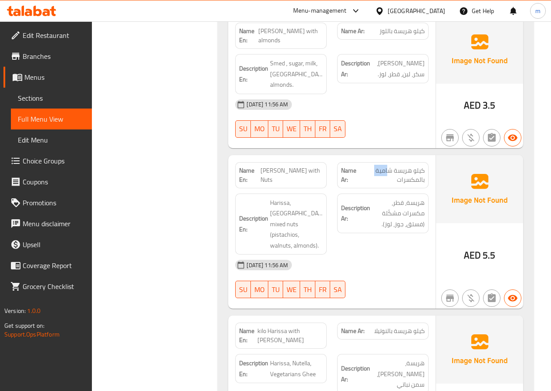
drag, startPoint x: 381, startPoint y: 140, endPoint x: 391, endPoint y: 143, distance: 9.8
drag, startPoint x: 401, startPoint y: 144, endPoint x: 421, endPoint y: 145, distance: 19.6
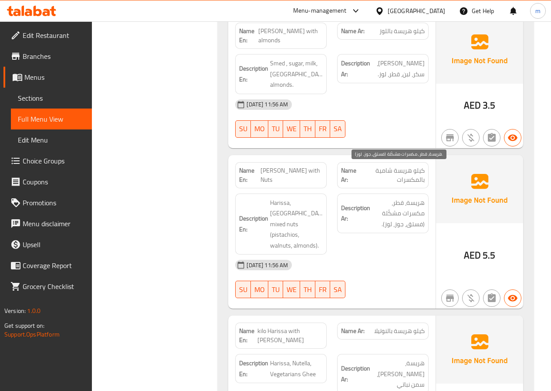
drag, startPoint x: 408, startPoint y: 183, endPoint x: 402, endPoint y: 181, distance: 6.2
click at [405, 197] on span "هريسة، قطر، مكسرات مشكّلة (فستق، جوز، لوز)." at bounding box center [398, 213] width 53 height 32
click at [397, 197] on span "هريسة، قطر، مكسرات مشكّلة (فستق، جوز، لوز)." at bounding box center [398, 213] width 53 height 32
click at [394, 197] on span "هريسة، قطر، مكسرات مشكّلة (فستق، جوز، لوز)." at bounding box center [398, 213] width 53 height 32
drag, startPoint x: 419, startPoint y: 195, endPoint x: 397, endPoint y: 192, distance: 22.8
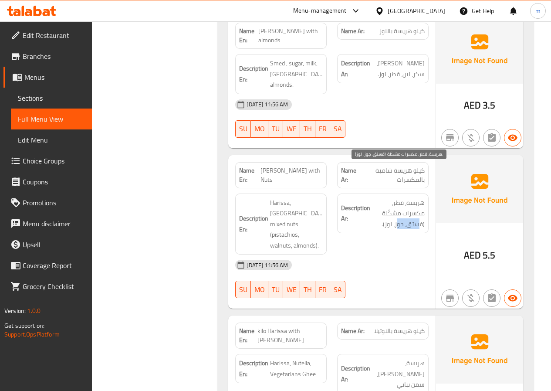
click at [397, 197] on span "هريسة، قطر، مكسرات مشكّلة (فستق، جوز، لوز)." at bounding box center [398, 213] width 53 height 32
click at [398, 197] on span "هريسة، قطر، مكسرات مشكّلة (فستق، جوز، لوز)." at bounding box center [398, 213] width 53 height 32
click at [404, 197] on span "هريسة، قطر، مكسرات مشكّلة (فستق، جوز، لوز)." at bounding box center [398, 213] width 53 height 32
click at [407, 197] on span "هريسة، قطر، مكسرات مشكّلة (فستق، جوز، لوز)." at bounding box center [398, 213] width 53 height 32
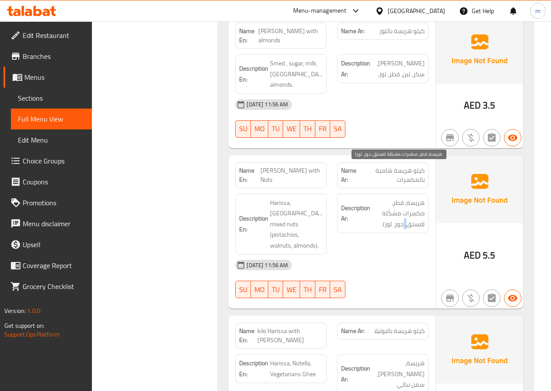
click at [407, 197] on span "هريسة، قطر، مكسرات مشكّلة (فستق، جوز، لوز)." at bounding box center [398, 213] width 53 height 32
click at [414, 197] on span "هريسة، قطر، مكسرات مشكّلة (فستق، جوز، لوز)." at bounding box center [398, 213] width 53 height 32
drag, startPoint x: 406, startPoint y: 192, endPoint x: 422, endPoint y: 192, distance: 16.1
click at [422, 197] on span "هريسة، قطر، مكسرات مشكّلة (فستق، جوز، لوز)." at bounding box center [398, 213] width 53 height 32
click at [414, 197] on span "هريسة، قطر، مكسرات مشكّلة (فستق، جوز، لوز)." at bounding box center [398, 213] width 53 height 32
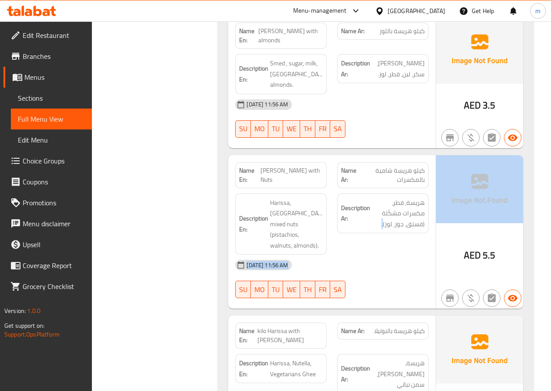
drag, startPoint x: 383, startPoint y: 193, endPoint x: 450, endPoint y: 197, distance: 66.7
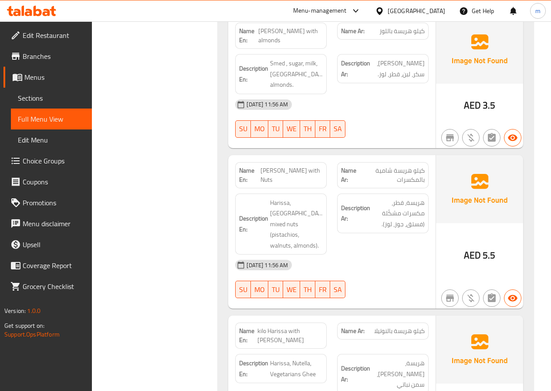
click at [395, 197] on span "هريسة، قطر، مكسرات مشكّلة (فستق، جوز، لوز)." at bounding box center [398, 213] width 53 height 32
click at [410, 197] on span "هريسة، قطر، مكسرات مشكّلة (فستق، جوز، لوز)." at bounding box center [398, 213] width 53 height 32
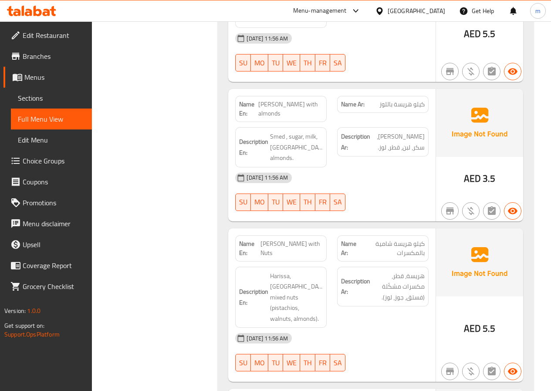
scroll to position [1263, 0]
